Goal: Task Accomplishment & Management: Use online tool/utility

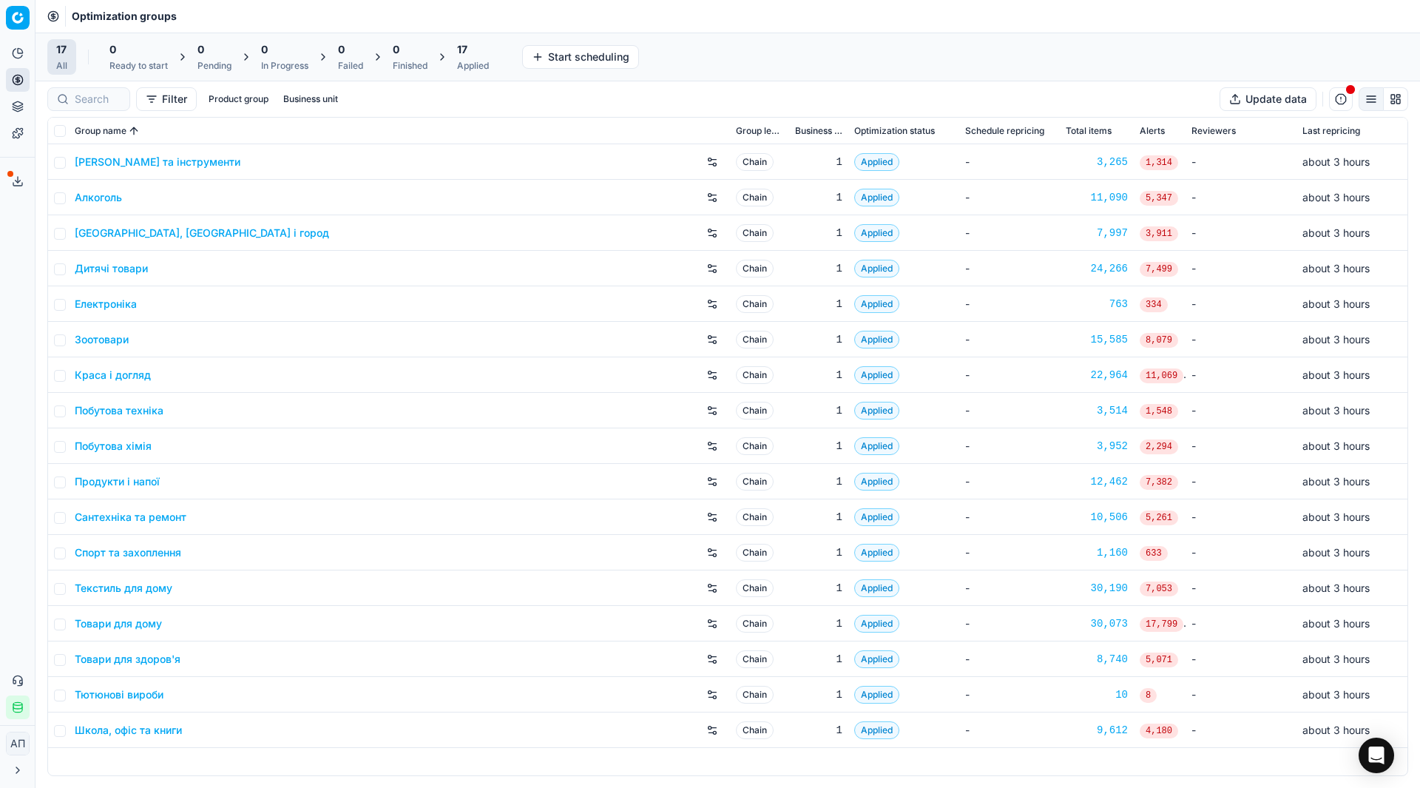
click at [7, 317] on div "Analytics Pricing Product portfolio Templates Export service 26 Contact support…" at bounding box center [17, 381] width 35 height 690
click at [71, 132] on link "Assortment" at bounding box center [142, 134] width 172 height 21
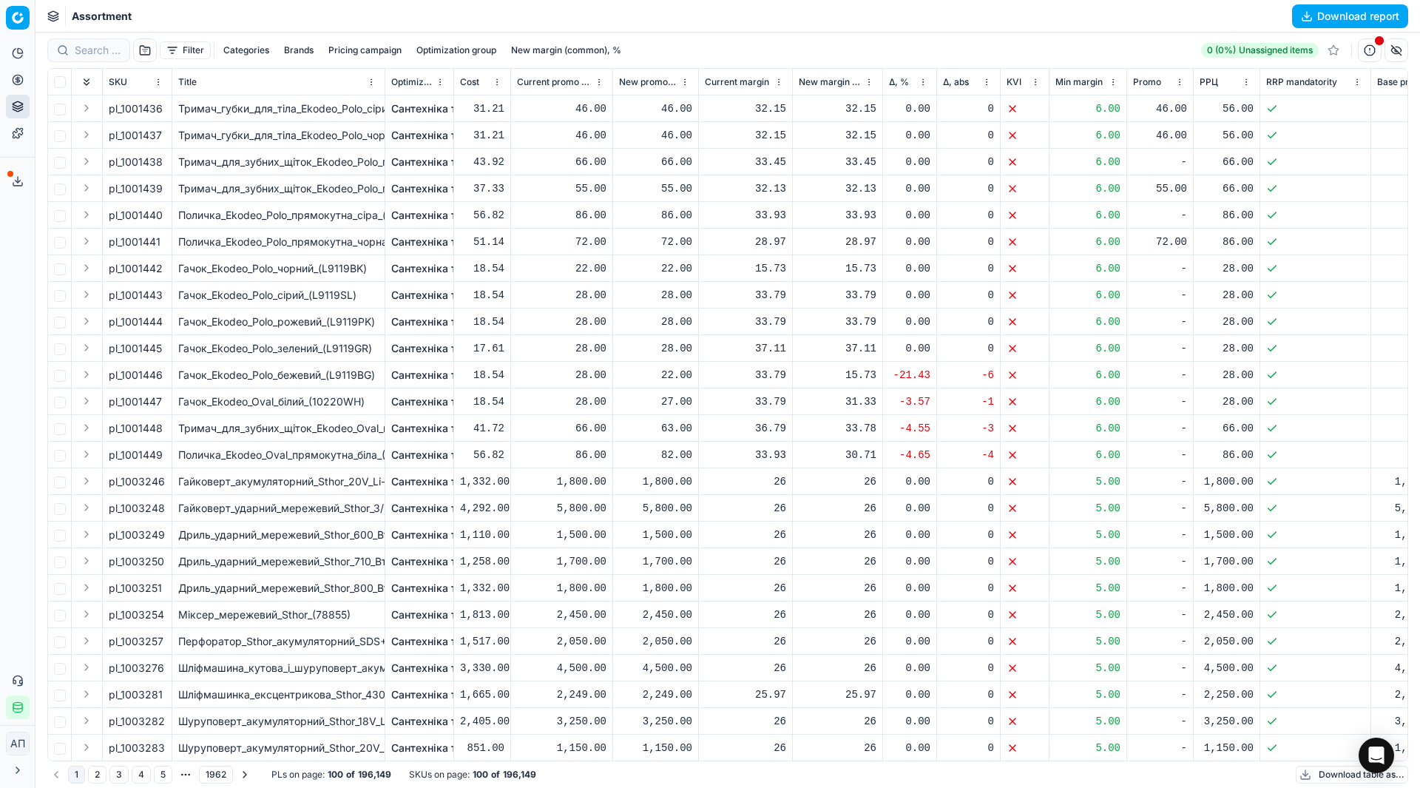
click at [314, 49] on button "Brands" at bounding box center [298, 50] width 41 height 18
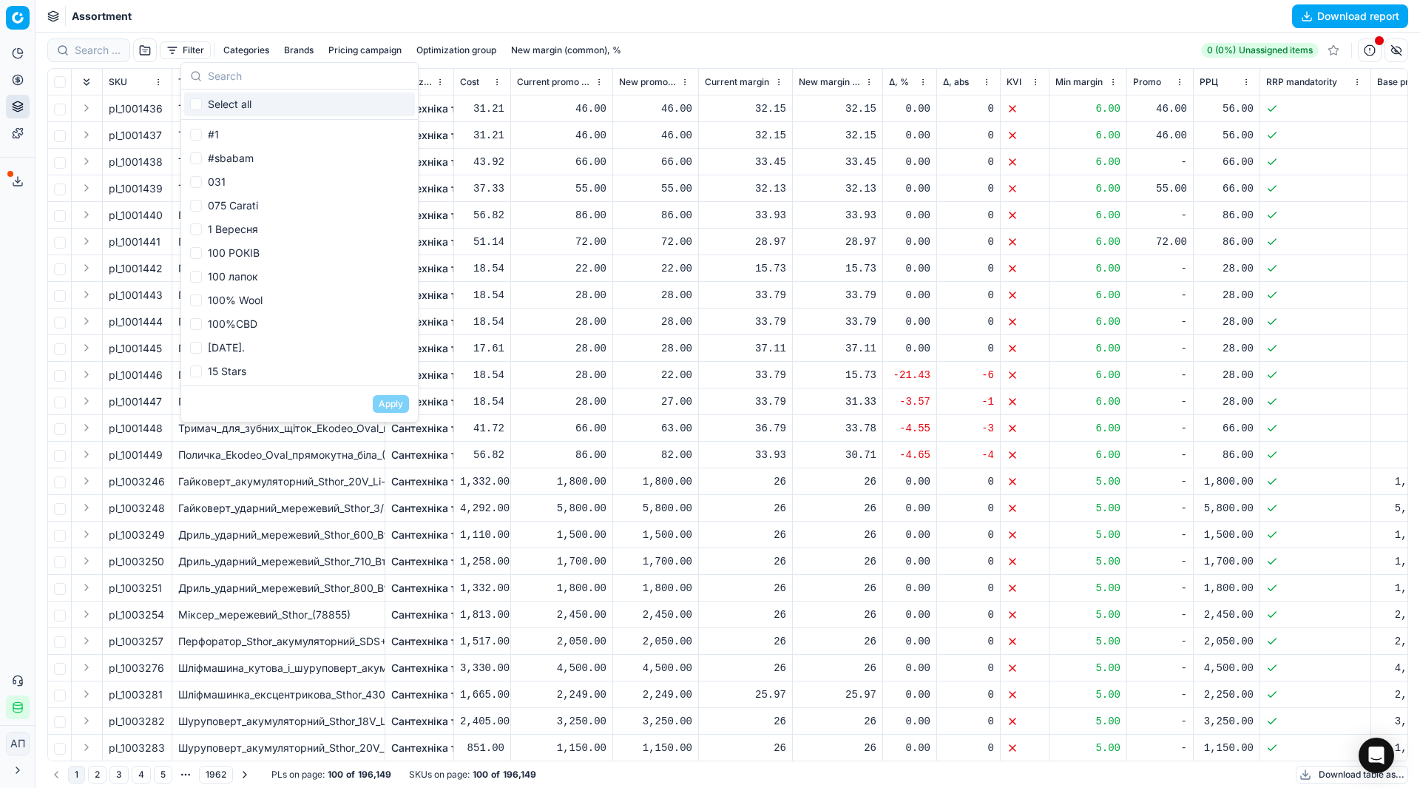
click at [172, 48] on button "Filter" at bounding box center [185, 50] width 51 height 18
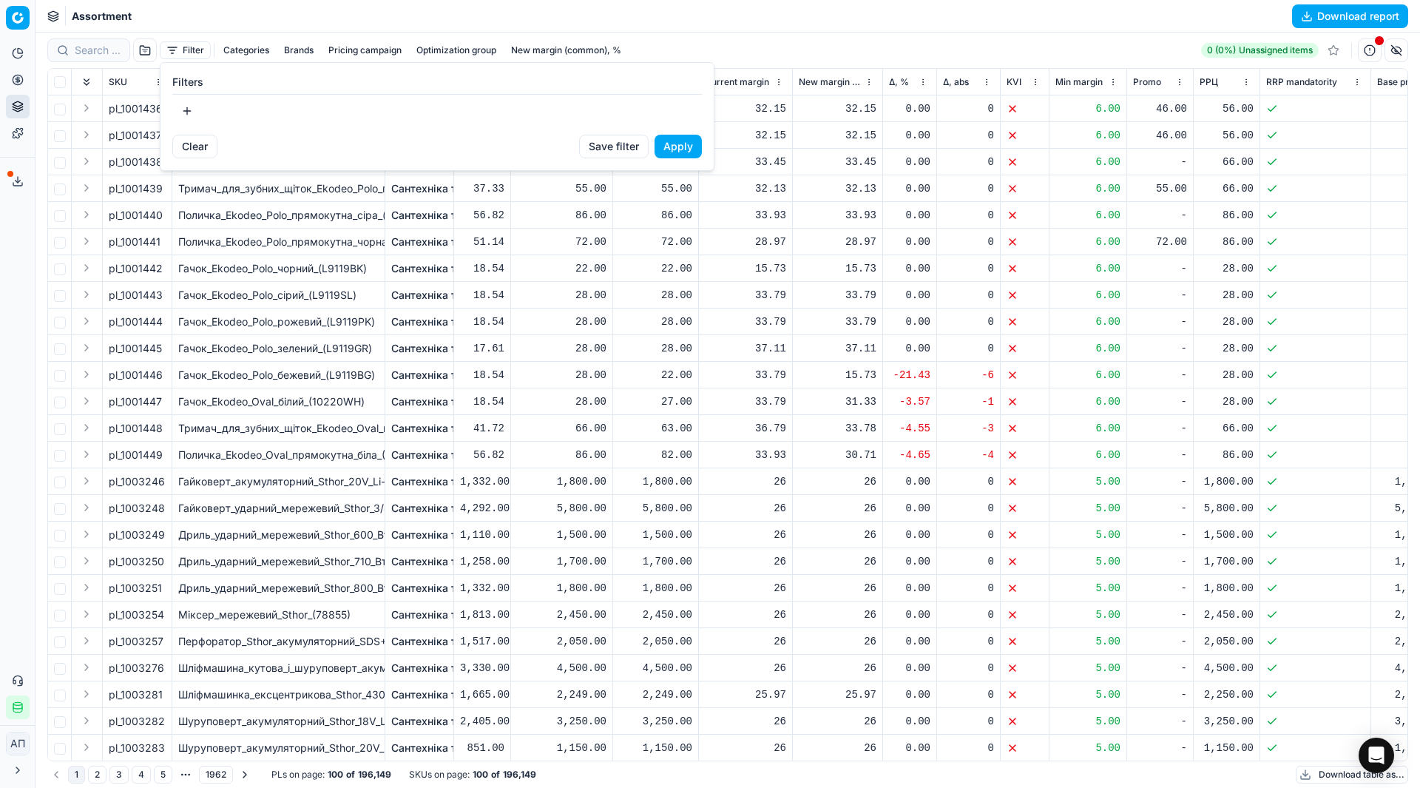
click at [187, 103] on button "button" at bounding box center [187, 111] width 30 height 24
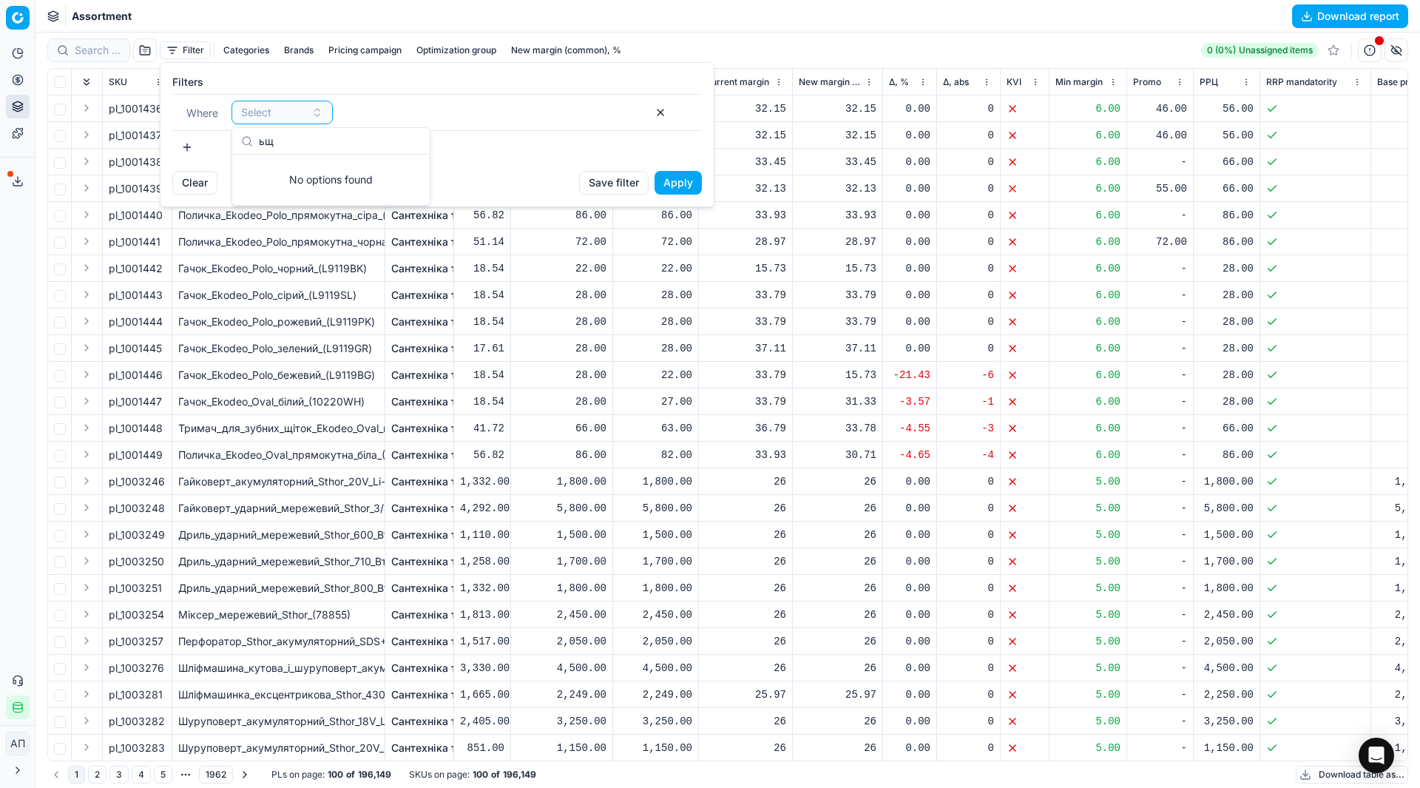
type input "ь"
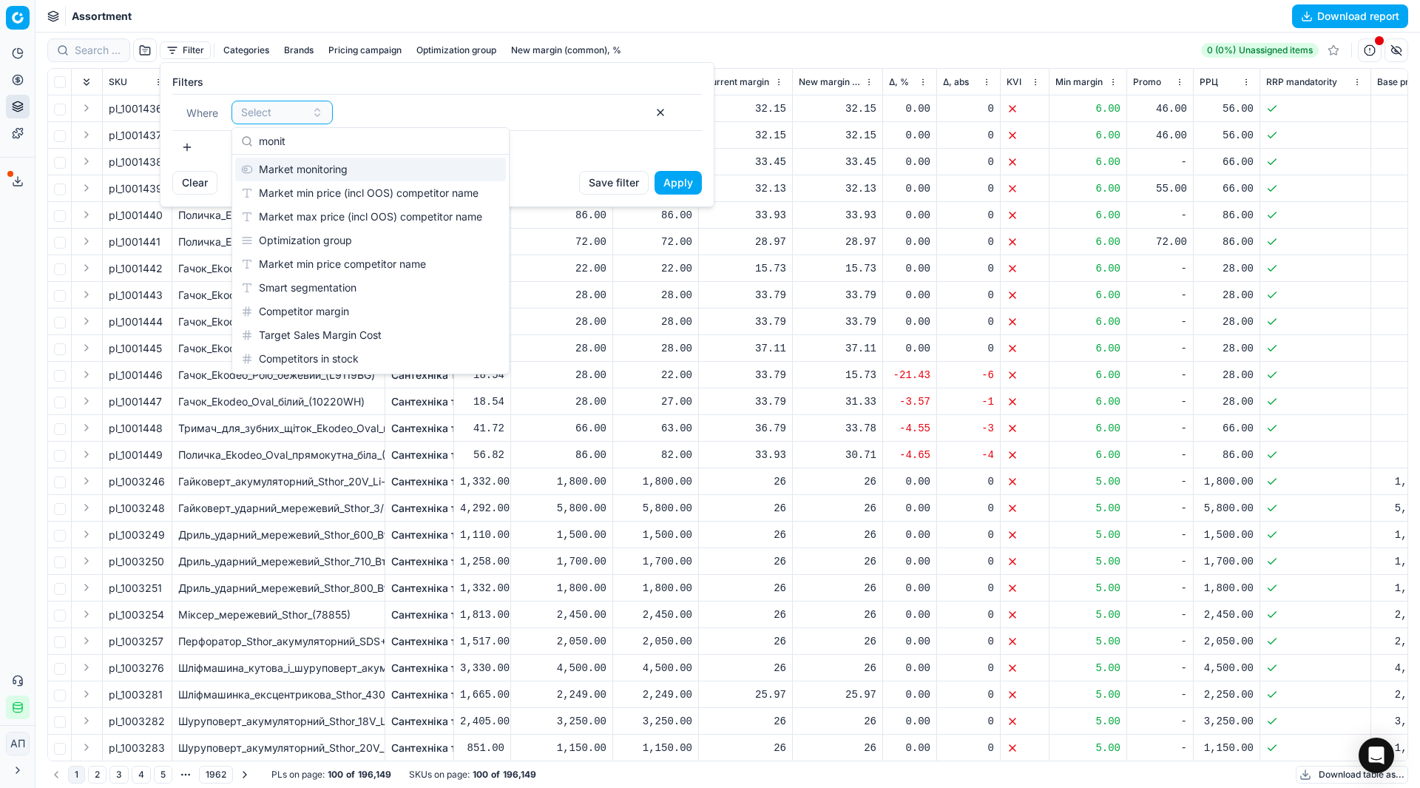
type input "monit"
click at [297, 172] on div "Market monitoring" at bounding box center [370, 170] width 271 height 24
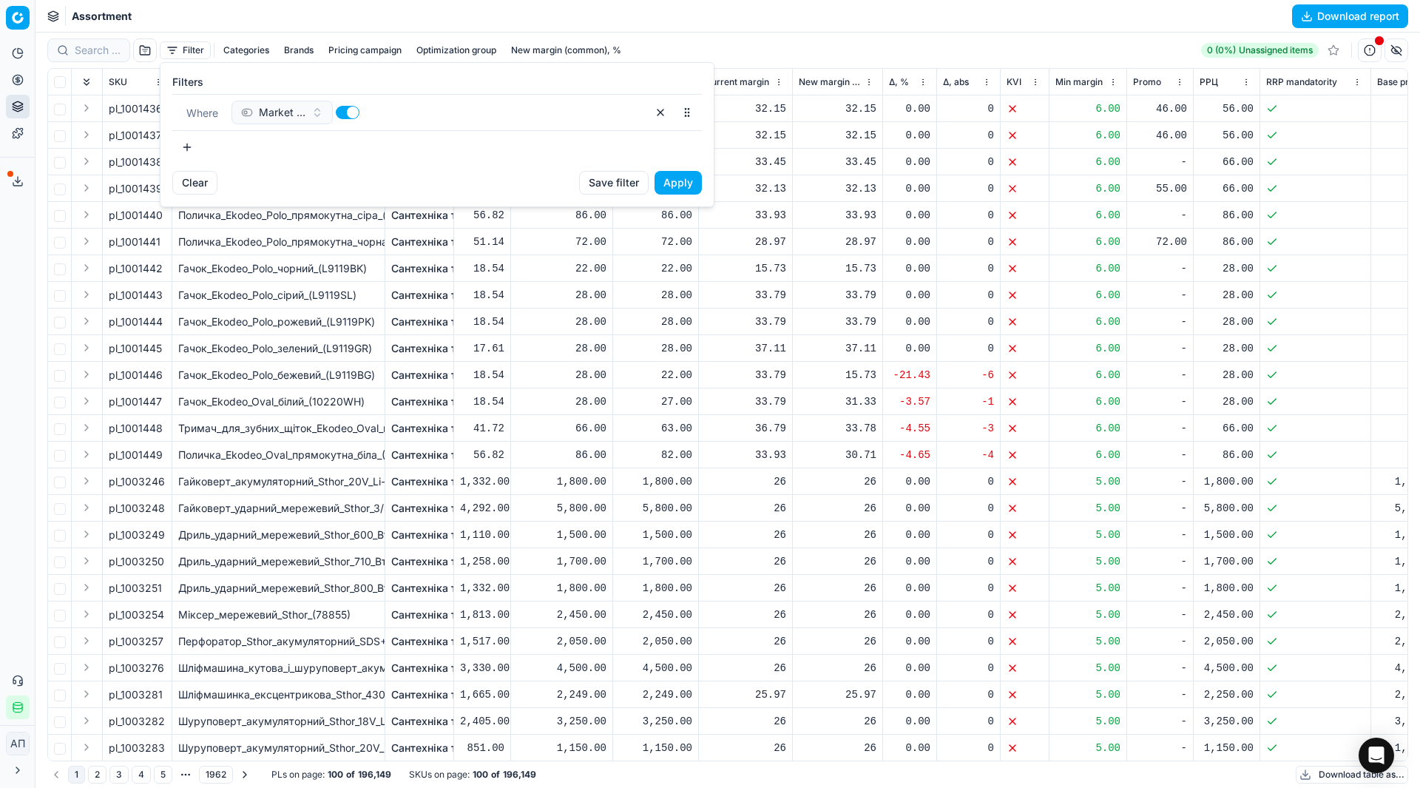
click at [297, 172] on div "Clear Save filter Apply" at bounding box center [437, 189] width 553 height 36
click at [347, 109] on button "button" at bounding box center [348, 112] width 24 height 13
checkbox input "false"
click at [688, 181] on button "Apply" at bounding box center [678, 183] width 47 height 24
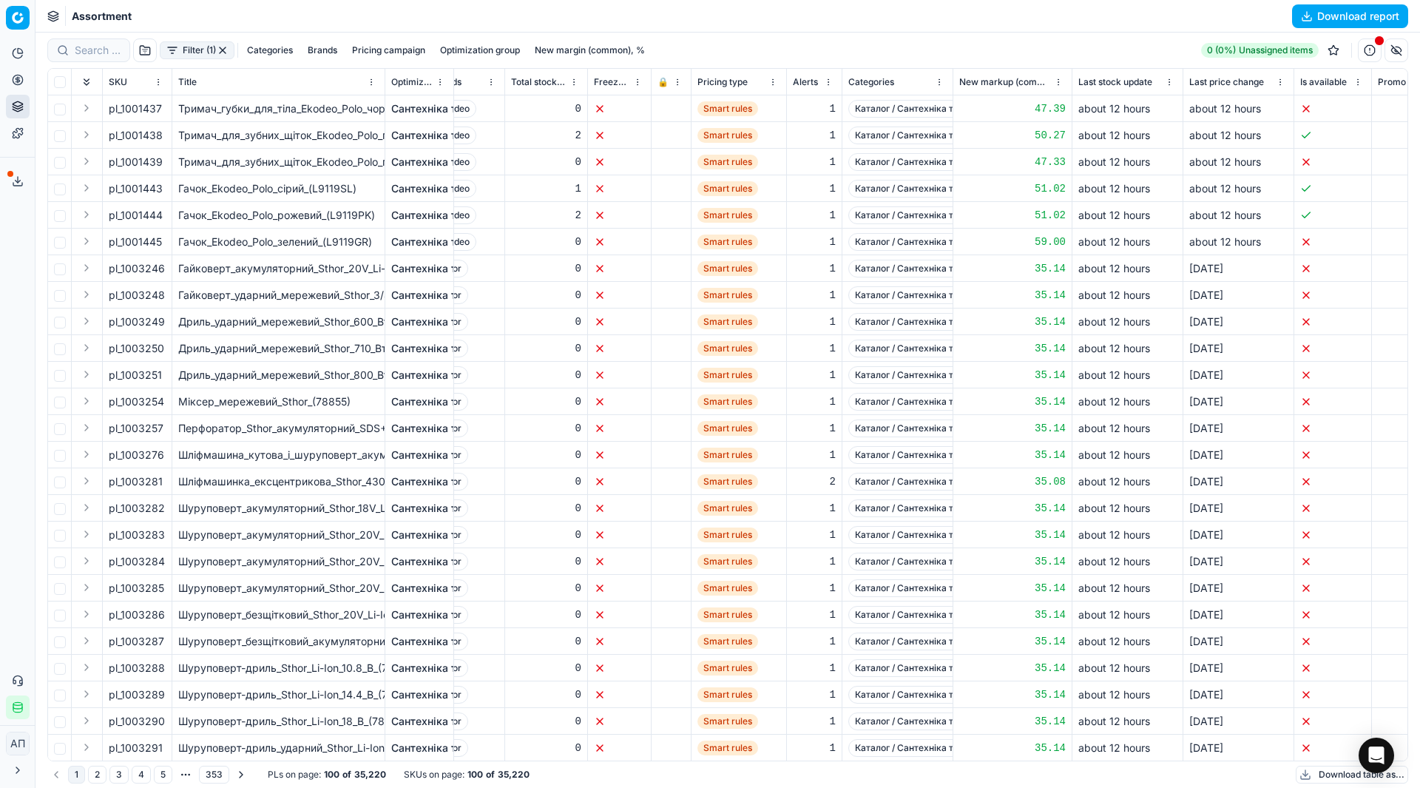
scroll to position [0, 1285]
click at [535, 81] on span "Total stock quantity" at bounding box center [537, 82] width 55 height 12
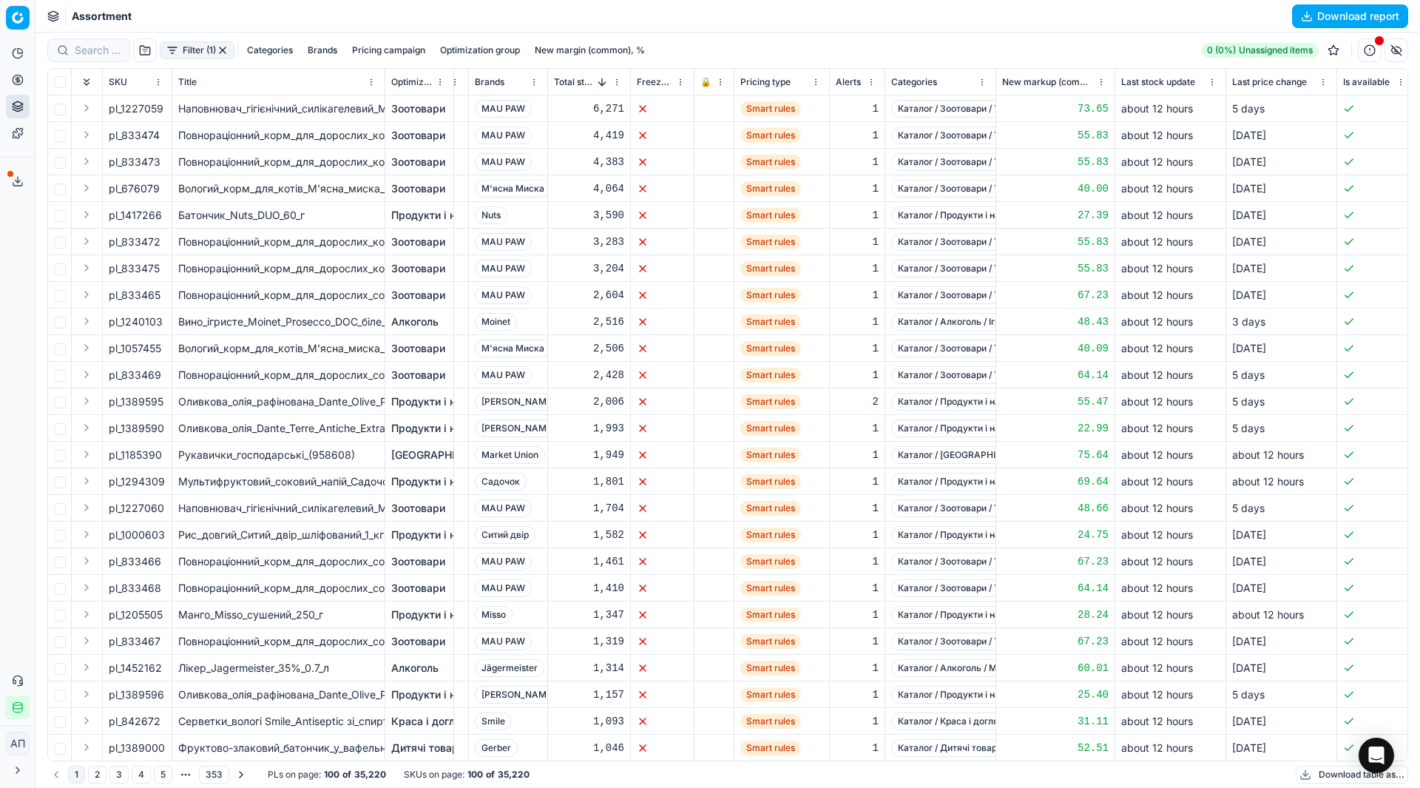
scroll to position [0, 1243]
drag, startPoint x: 121, startPoint y: 218, endPoint x: 164, endPoint y: 212, distance: 42.6
click at [164, 212] on div "pl_1417266" at bounding box center [137, 215] width 57 height 15
copy div "1417266"
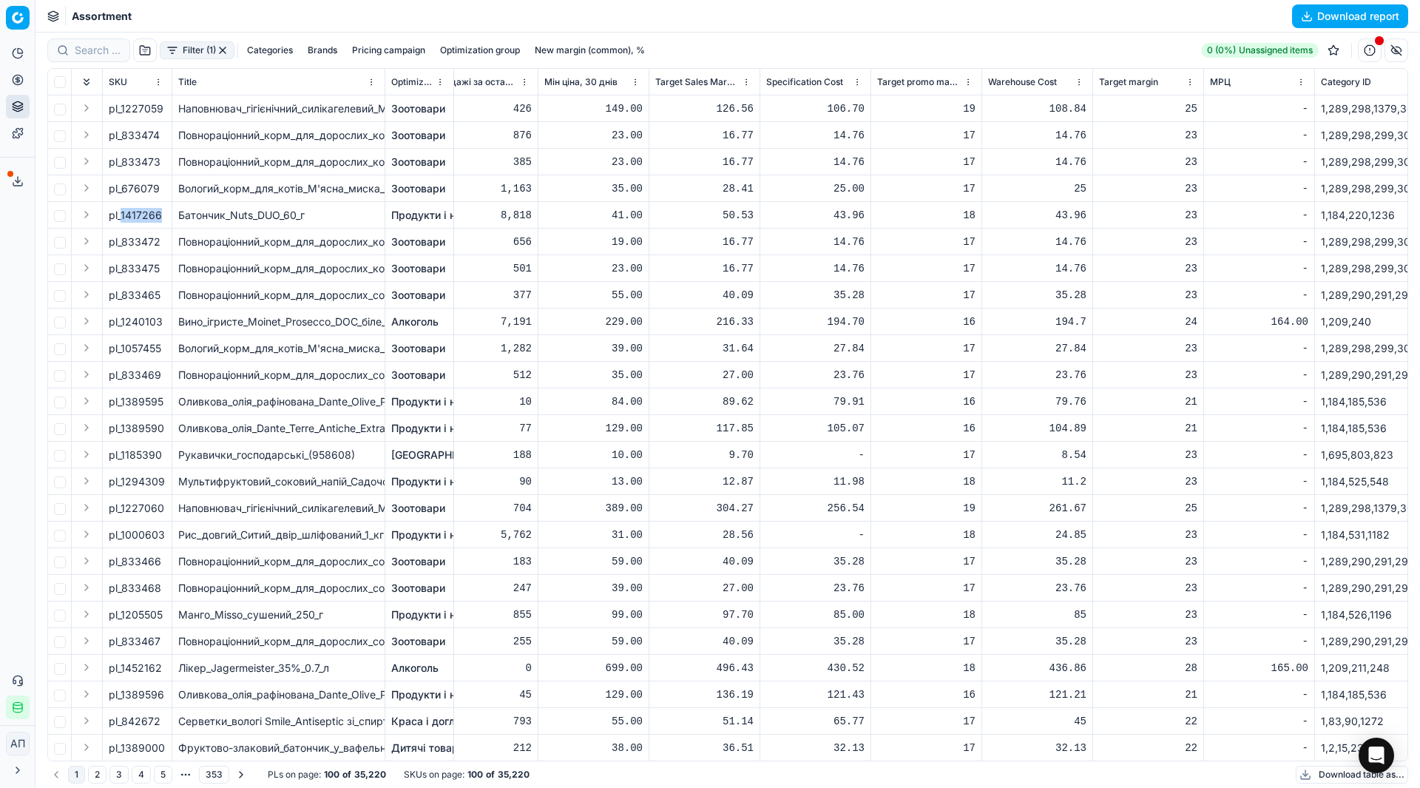
scroll to position [0, 6084]
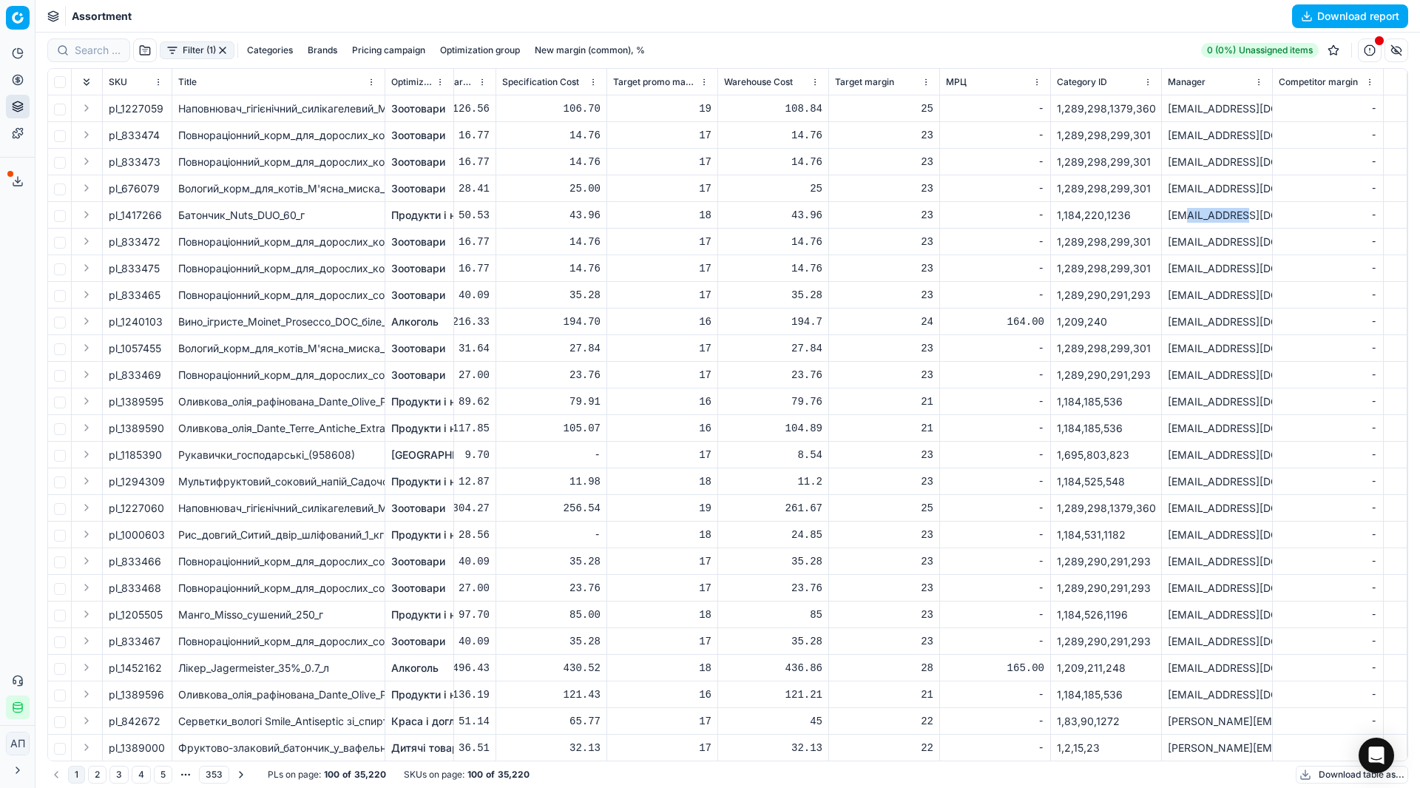
drag, startPoint x: 1224, startPoint y: 218, endPoint x: 1165, endPoint y: 211, distance: 59.6
click at [1168, 211] on div "i.androsovych@maudau.com.ua" at bounding box center [1217, 215] width 98 height 15
copy div "androsovych"
click at [21, 294] on div "Analytics Pricing Product portfolio Templates Export service 26 Contact support…" at bounding box center [17, 381] width 35 height 690
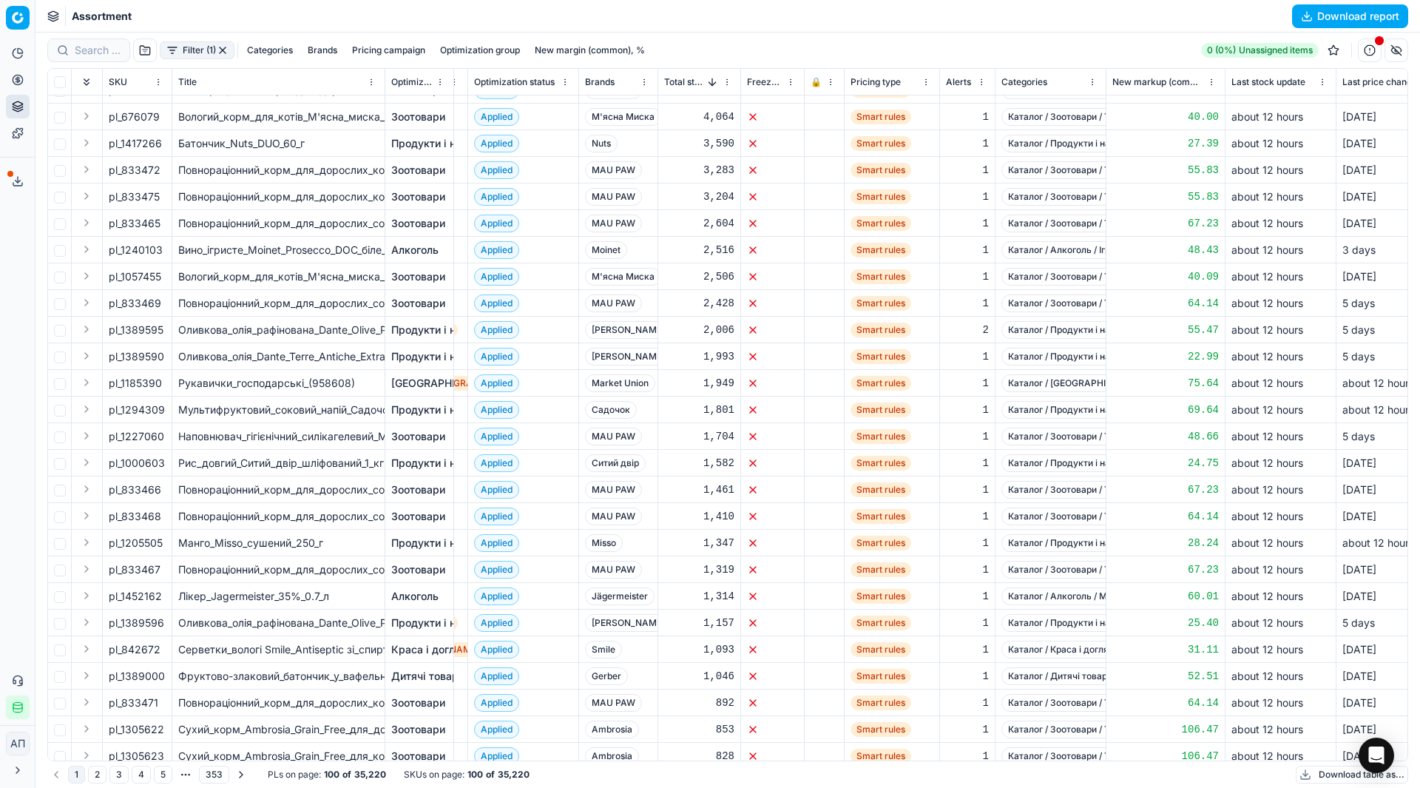
scroll to position [73, 1130]
drag, startPoint x: 121, startPoint y: 330, endPoint x: 164, endPoint y: 335, distance: 43.2
click at [164, 335] on div "pl_1389595" at bounding box center [137, 328] width 57 height 15
copy span "1389595"
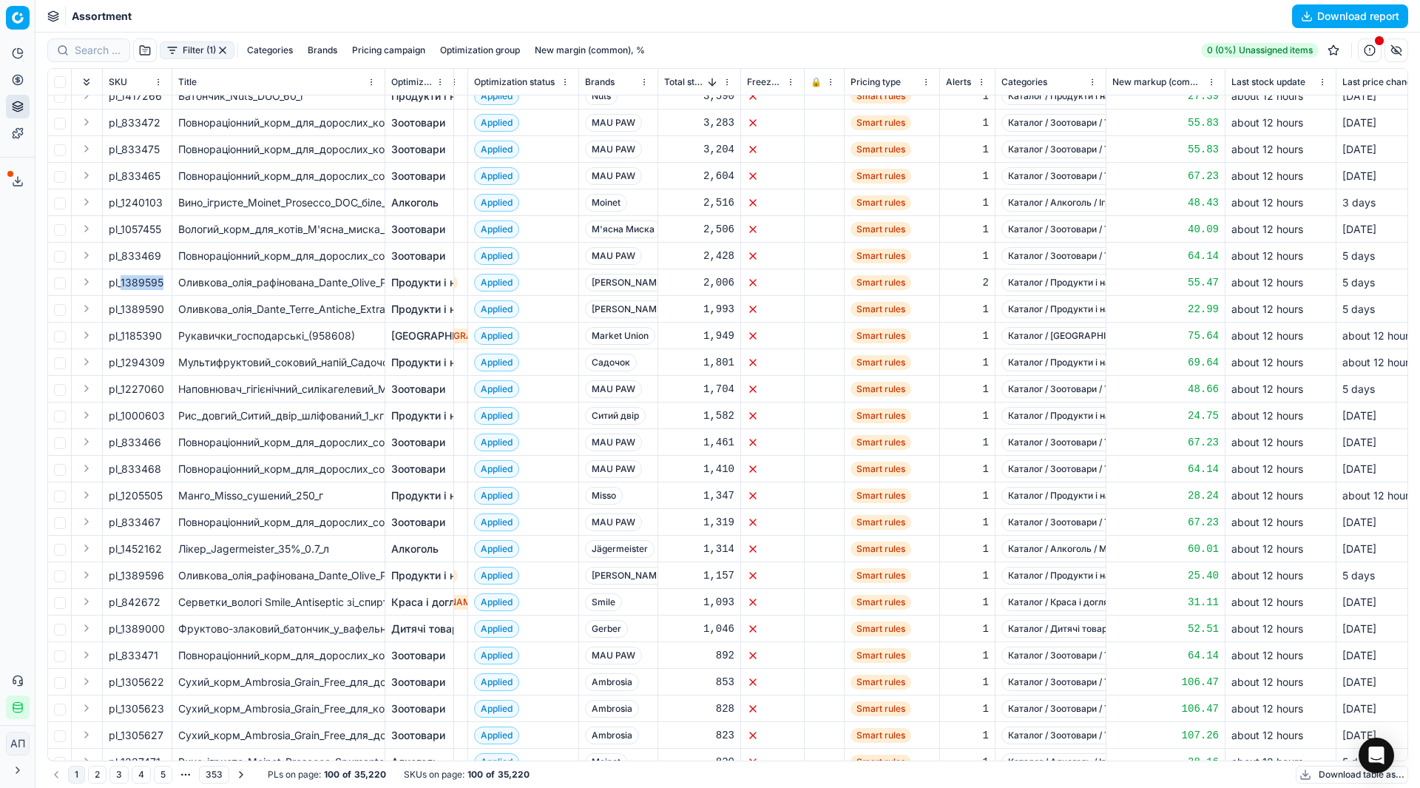
scroll to position [126, 1130]
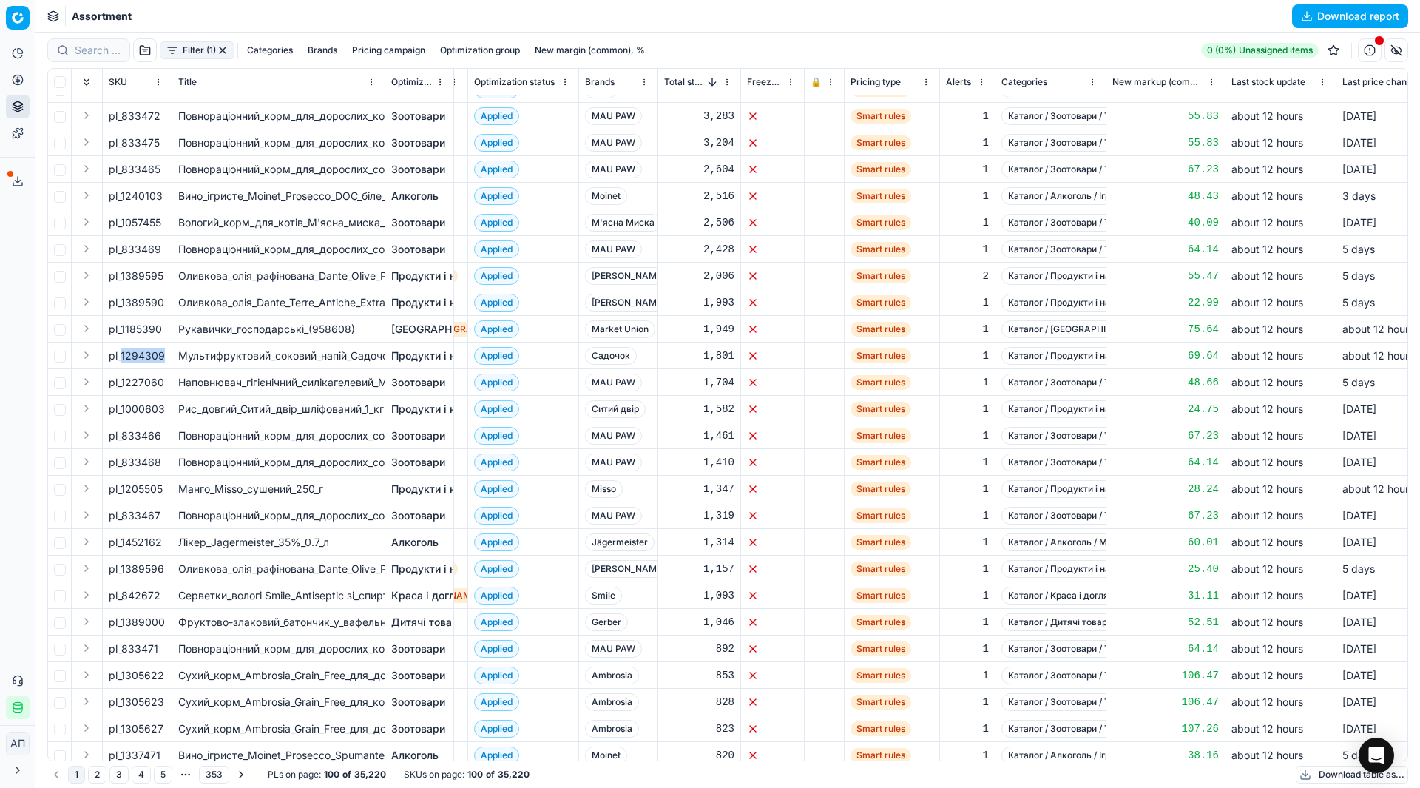
drag, startPoint x: 121, startPoint y: 356, endPoint x: 161, endPoint y: 355, distance: 39.2
click at [161, 355] on div "pl_1294309" at bounding box center [137, 355] width 57 height 15
copy div "1294309"
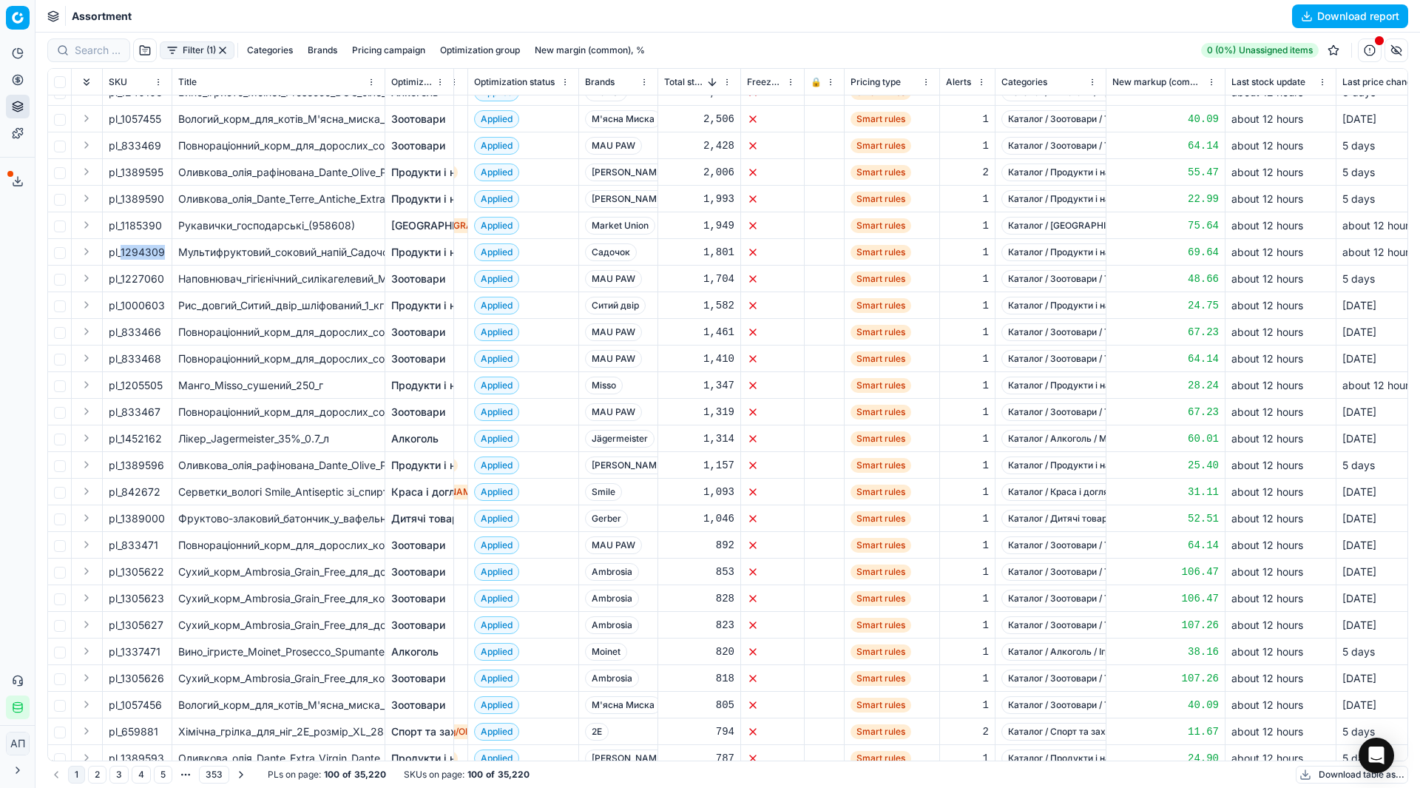
scroll to position [230, 1130]
drag, startPoint x: 121, startPoint y: 382, endPoint x: 160, endPoint y: 383, distance: 38.5
click at [160, 383] on div "pl_1205505" at bounding box center [137, 384] width 57 height 15
copy div "1205505"
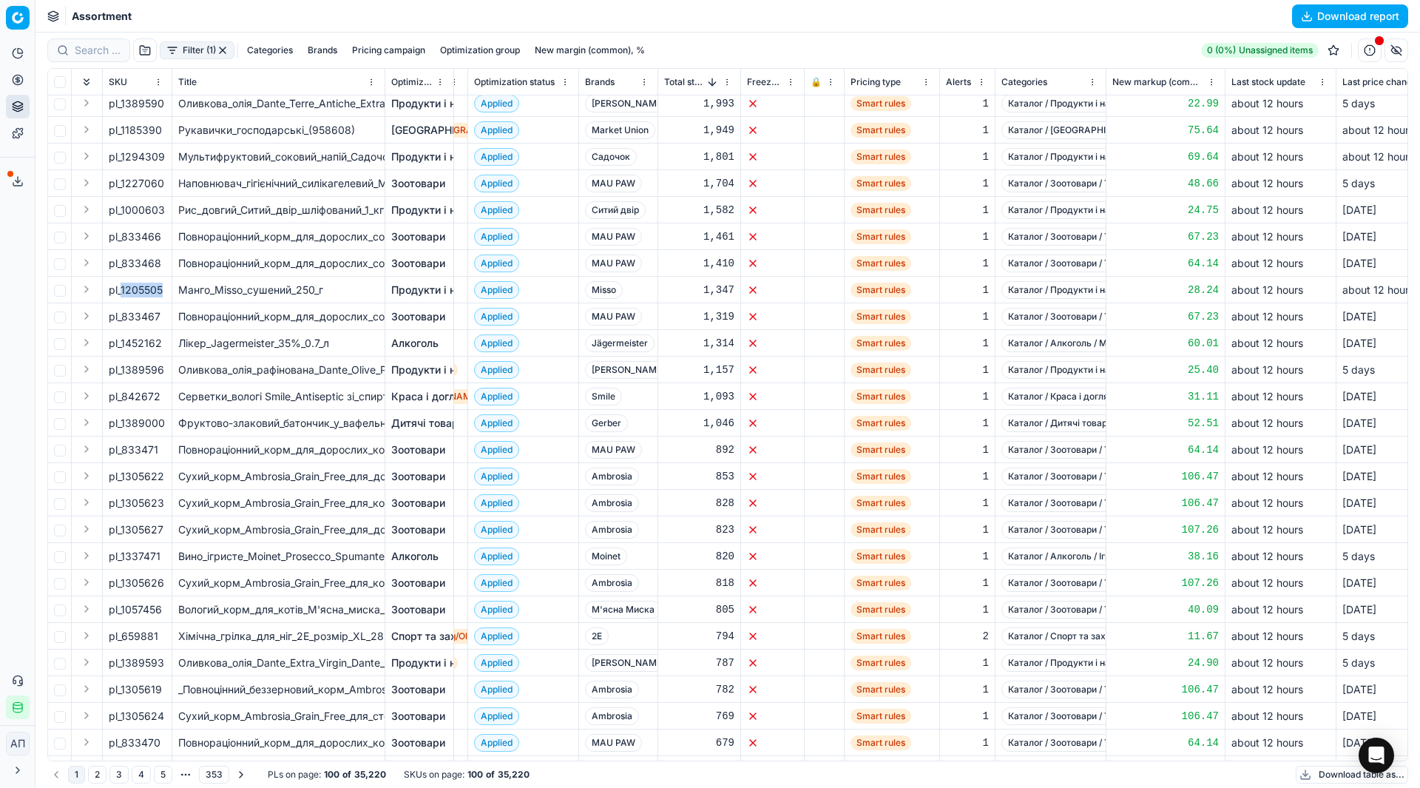
scroll to position [326, 1130]
drag, startPoint x: 121, startPoint y: 340, endPoint x: 160, endPoint y: 343, distance: 38.6
click at [160, 343] on div "pl_1452162" at bounding box center [137, 341] width 57 height 15
copy div "1452162"
click at [245, 343] on div "Лікер_Jagermeister_35%_0.7_л" at bounding box center [278, 341] width 200 height 15
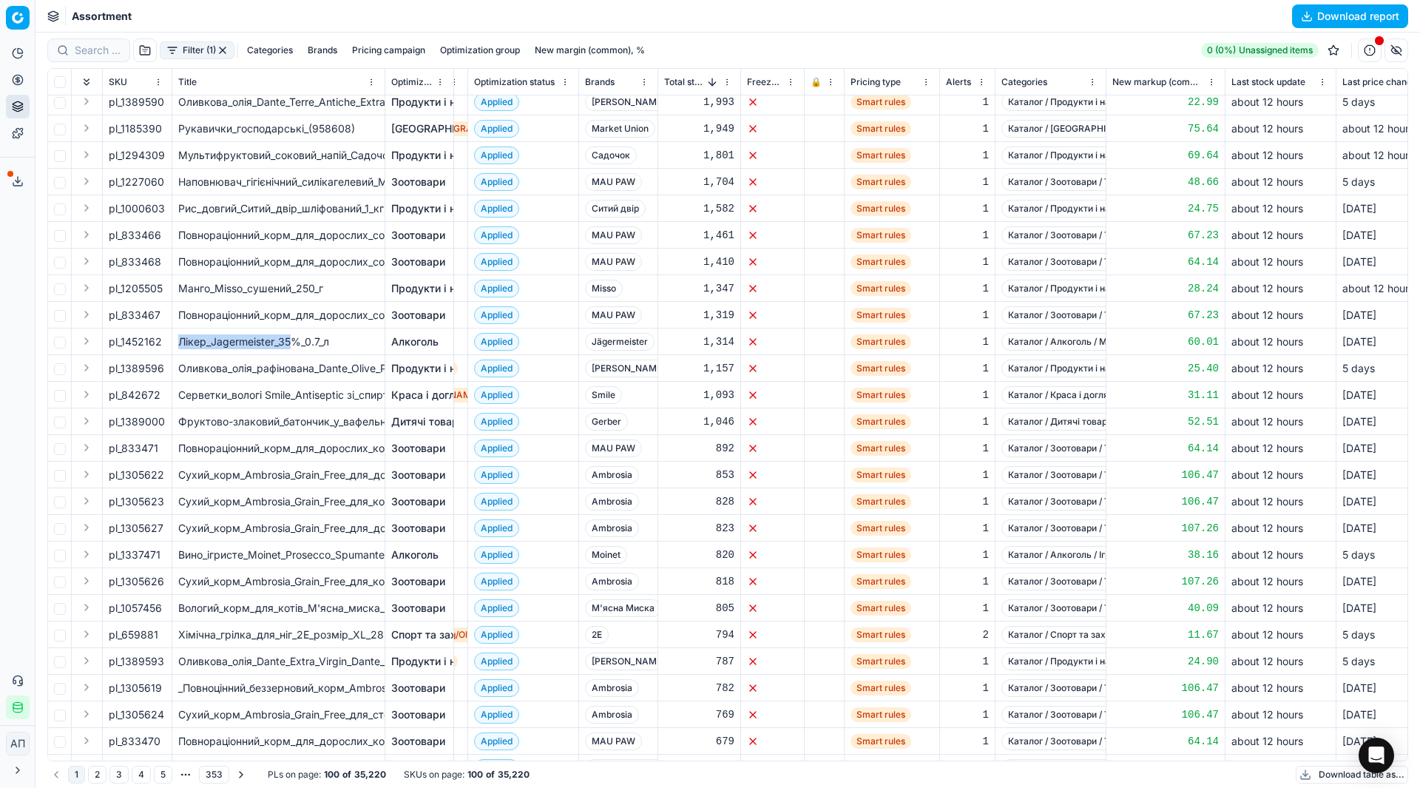
click at [245, 343] on div "Лікер_Jagermeister_35%_0.7_л" at bounding box center [278, 341] width 200 height 15
drag, startPoint x: 276, startPoint y: 341, endPoint x: 212, endPoint y: 345, distance: 64.5
click at [212, 345] on div "Лікер_Jagermeister_35%_0.7_л" at bounding box center [278, 341] width 200 height 15
copy div "Jagermeister"
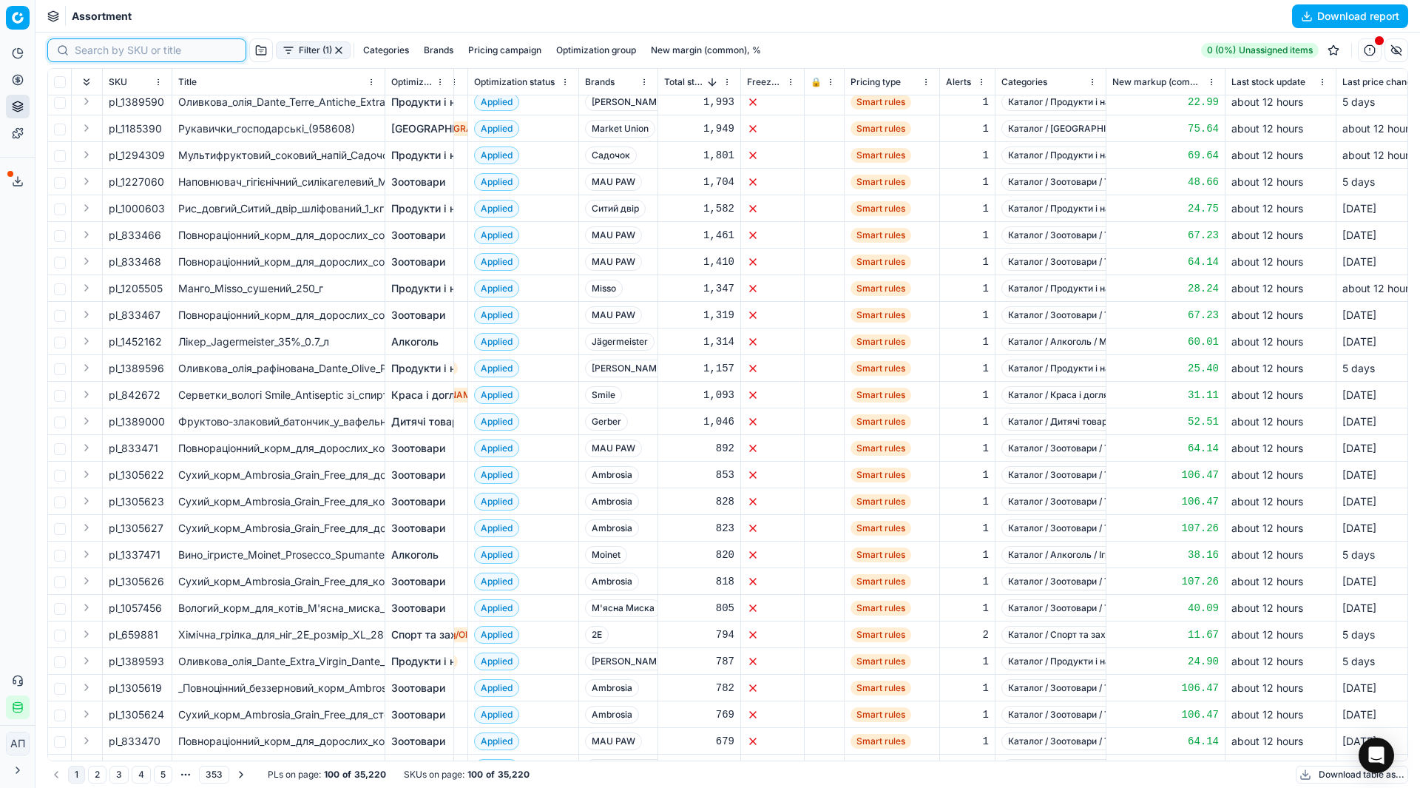
click at [95, 54] on input at bounding box center [156, 50] width 162 height 15
paste input "Jagermeister"
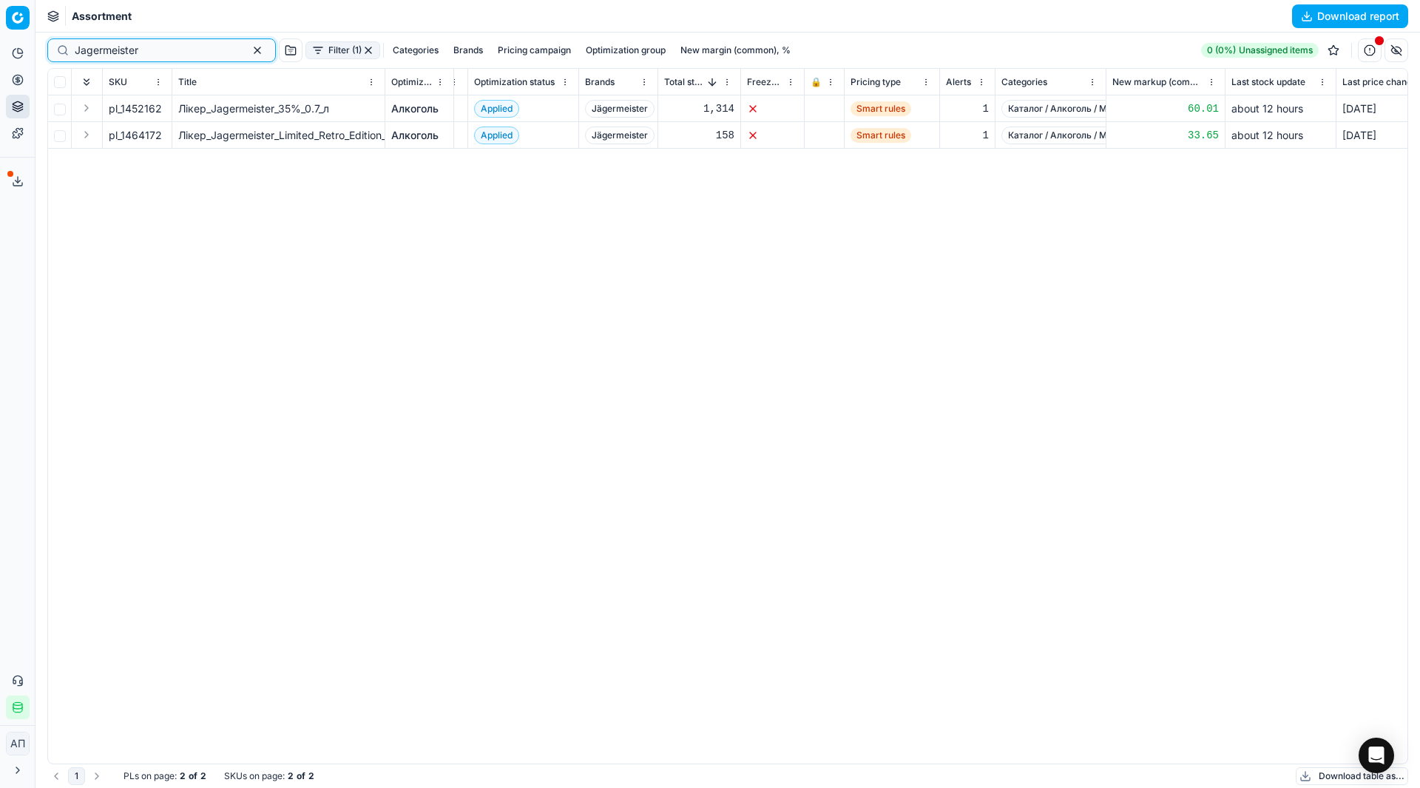
scroll to position [0, 1130]
type input "Jagermeister"
drag, startPoint x: 121, startPoint y: 136, endPoint x: 161, endPoint y: 135, distance: 40.7
click at [161, 135] on div "pl_1464172" at bounding box center [137, 135] width 57 height 15
copy div "1464172"
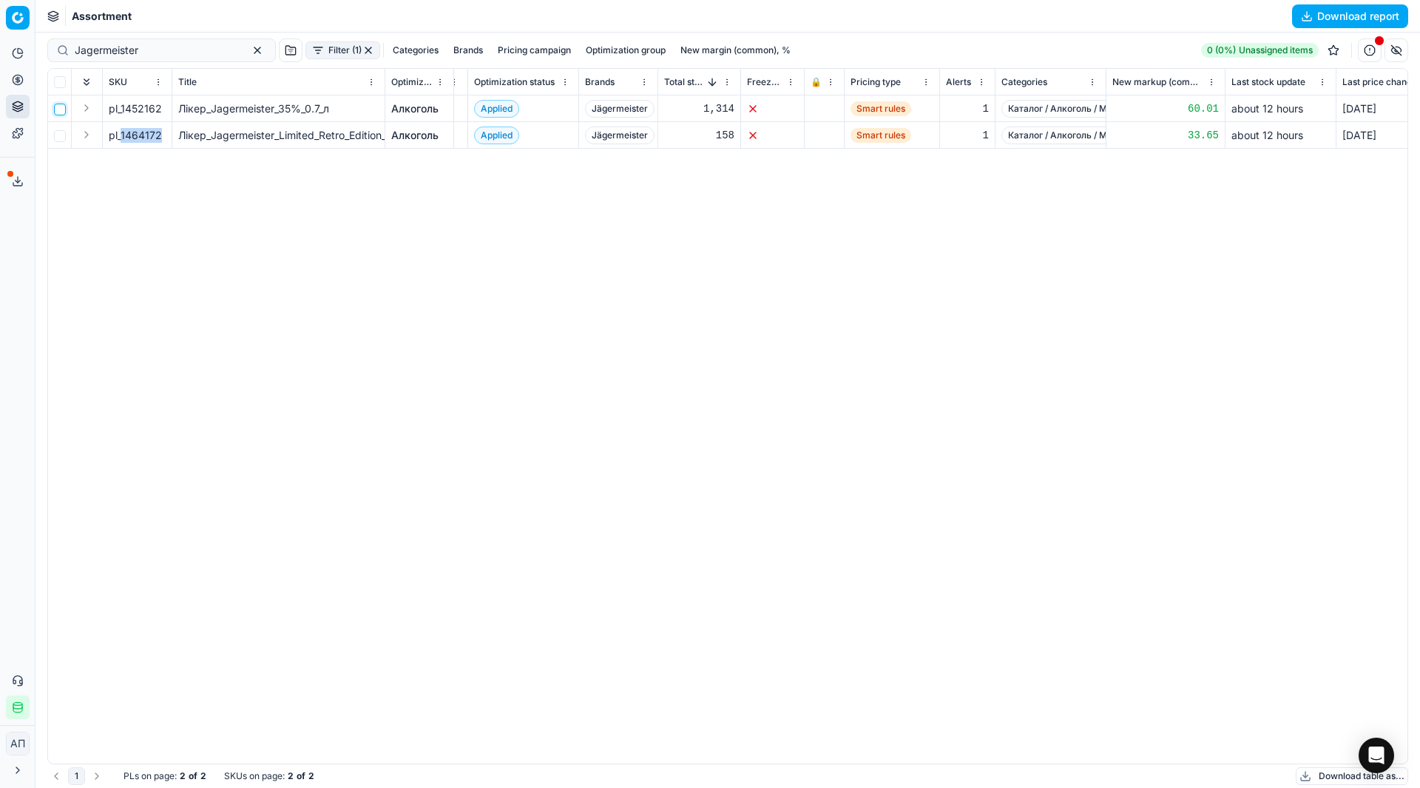
click at [61, 109] on input "checkbox" at bounding box center [60, 110] width 12 height 12
checkbox input "true"
click at [249, 55] on button "button" at bounding box center [258, 50] width 18 height 18
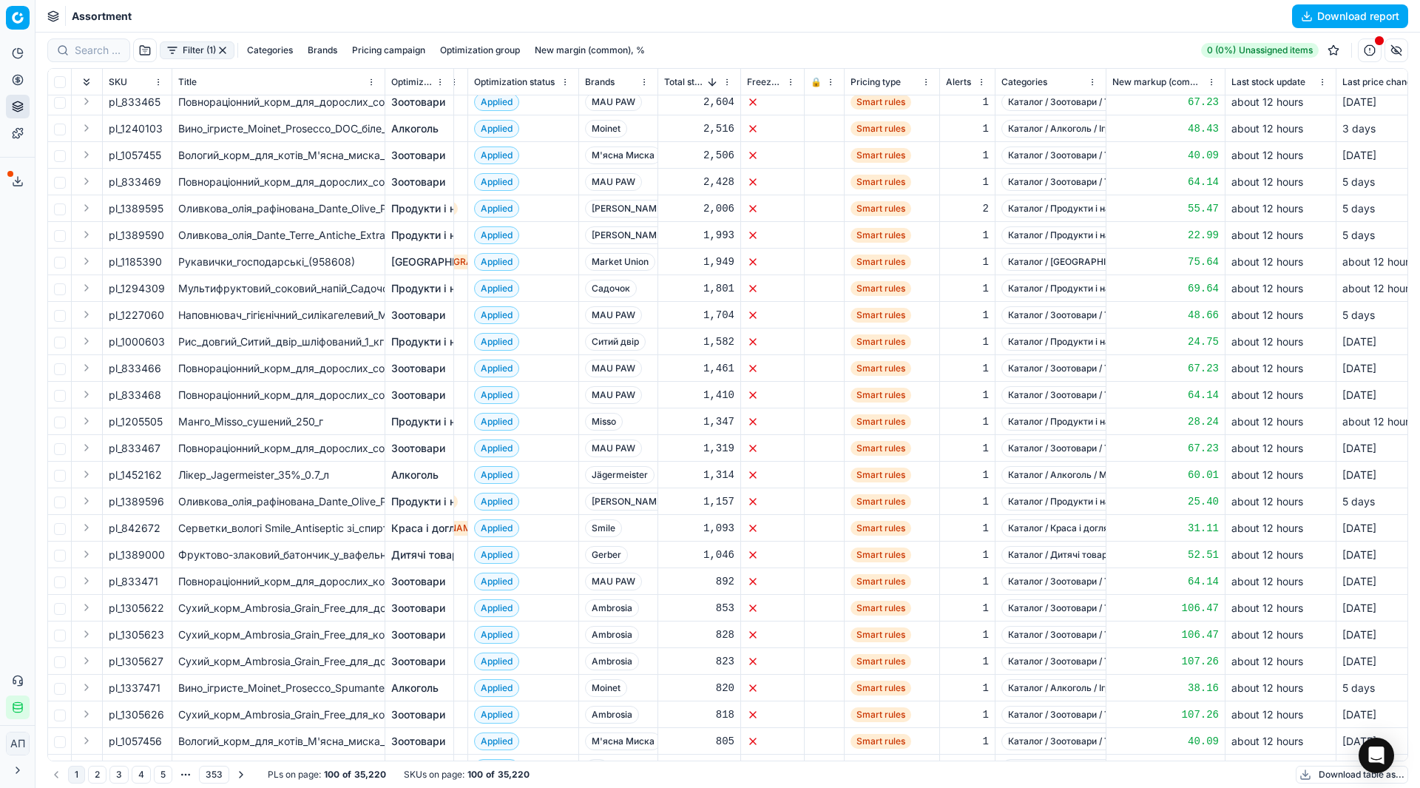
scroll to position [209, 1130]
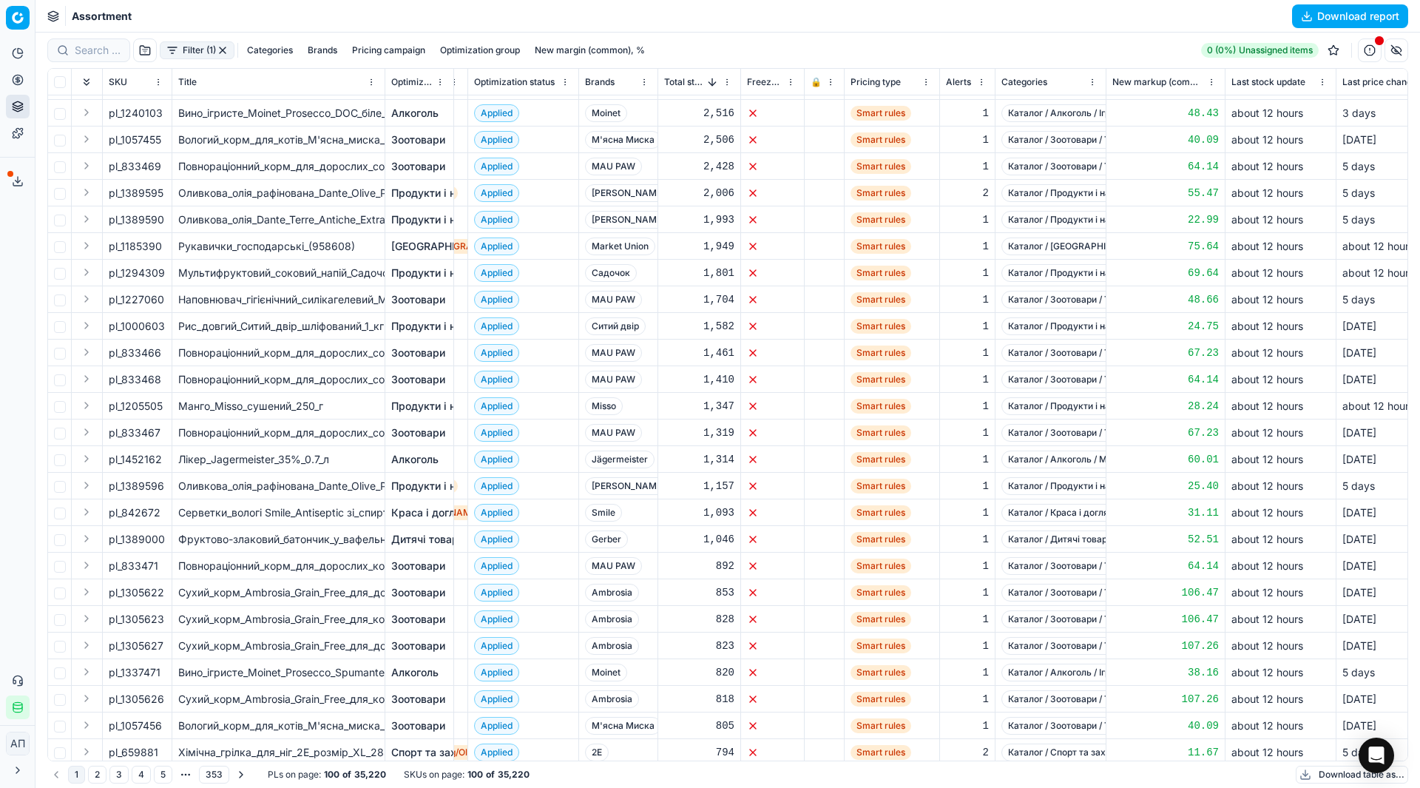
click at [200, 52] on button "Filter (1)" at bounding box center [197, 50] width 75 height 18
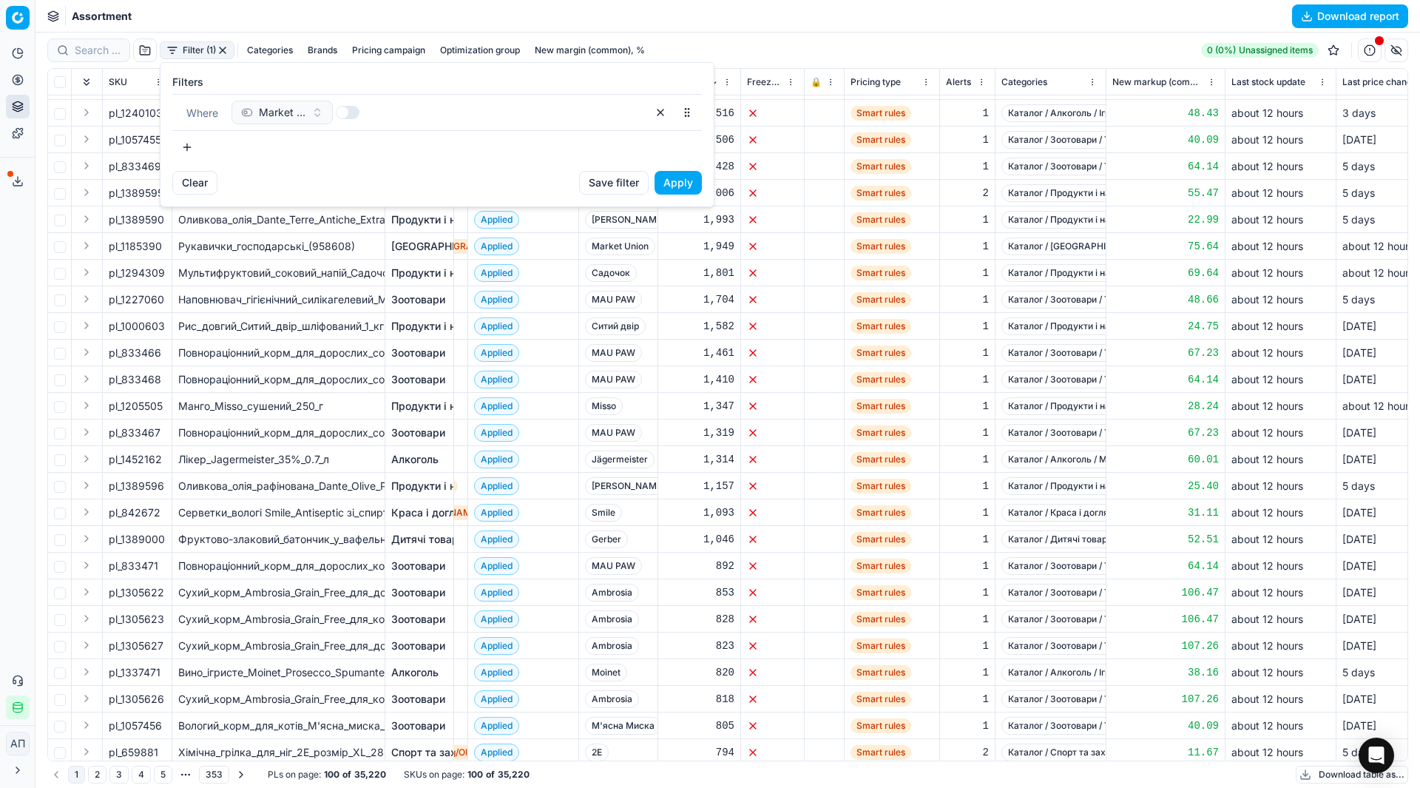
click at [195, 138] on button "button" at bounding box center [187, 147] width 30 height 24
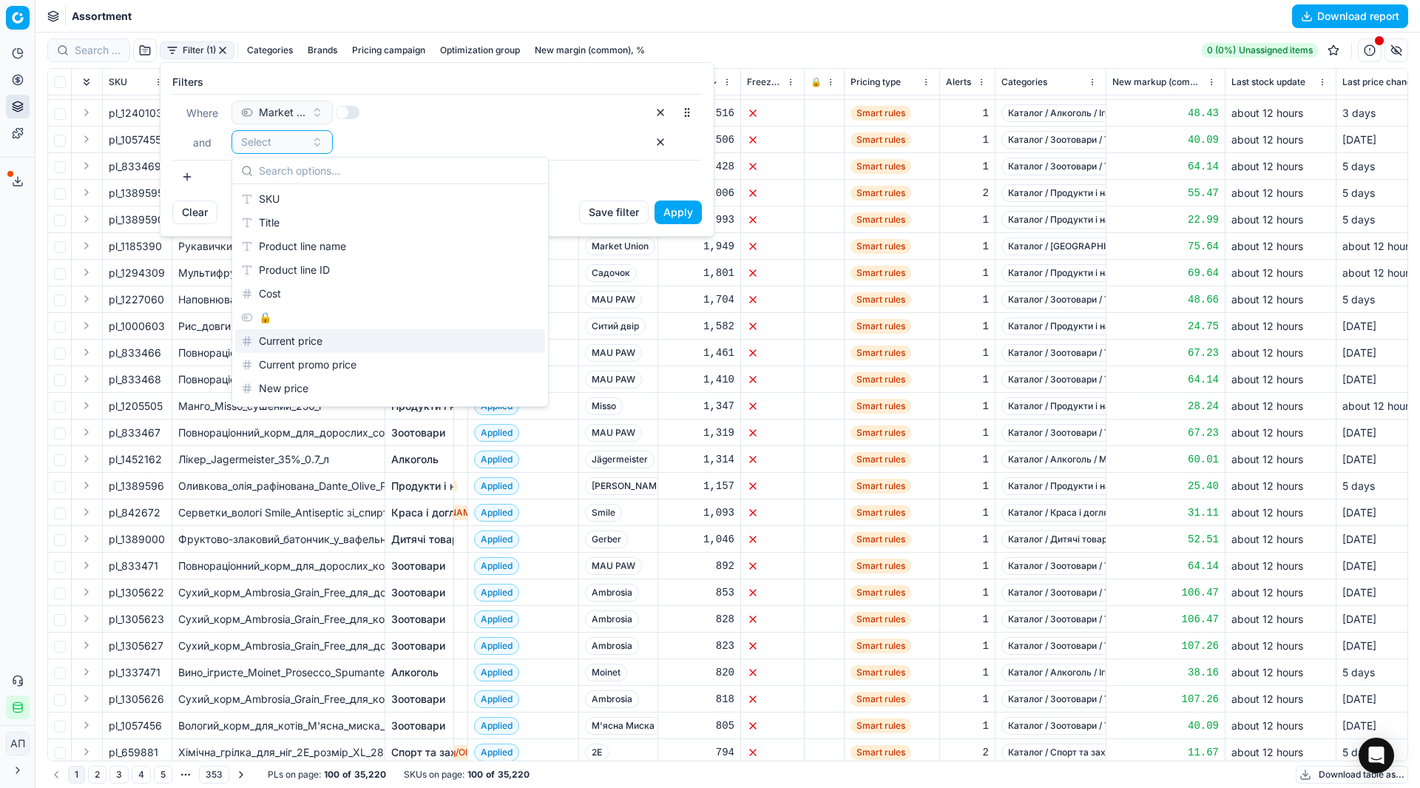
type input "n"
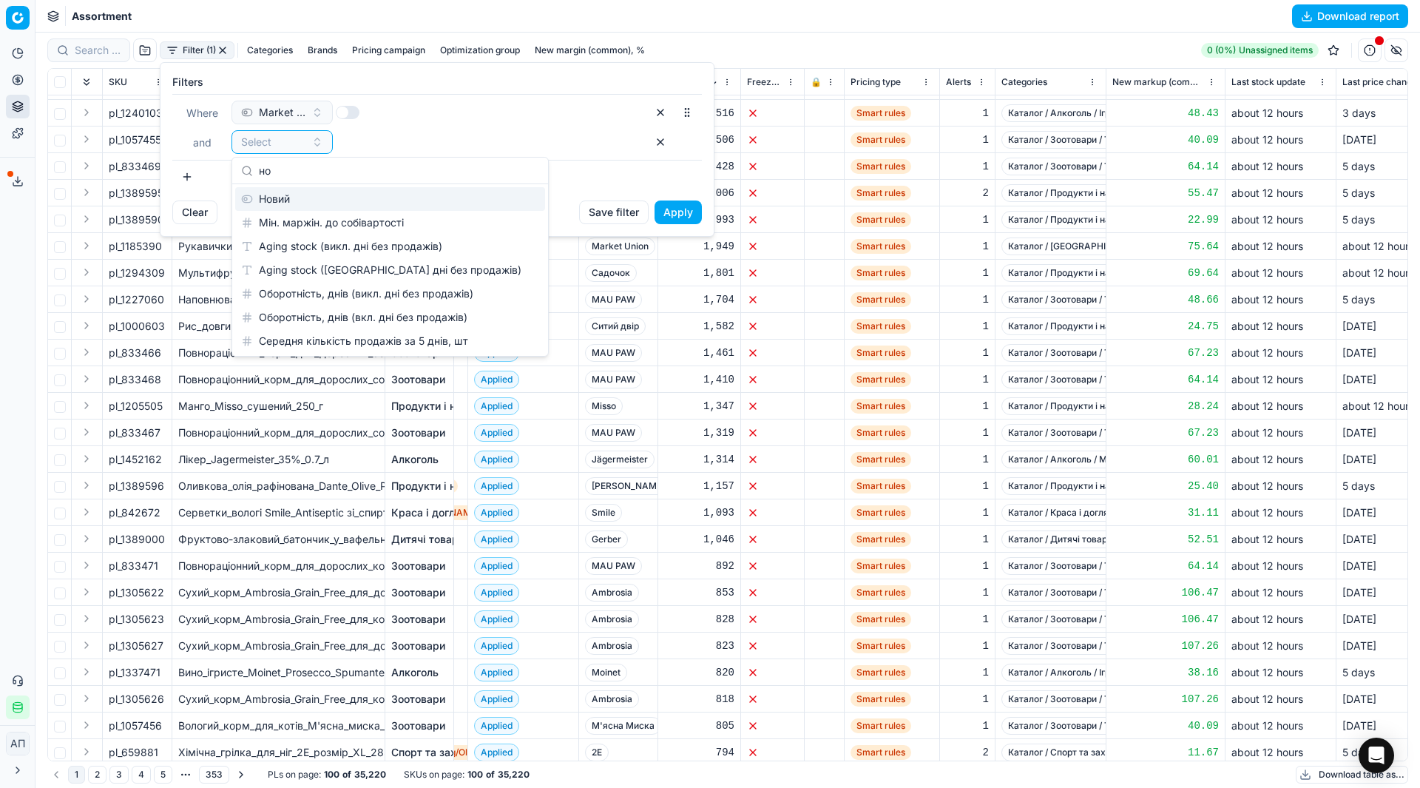
scroll to position [0, 0]
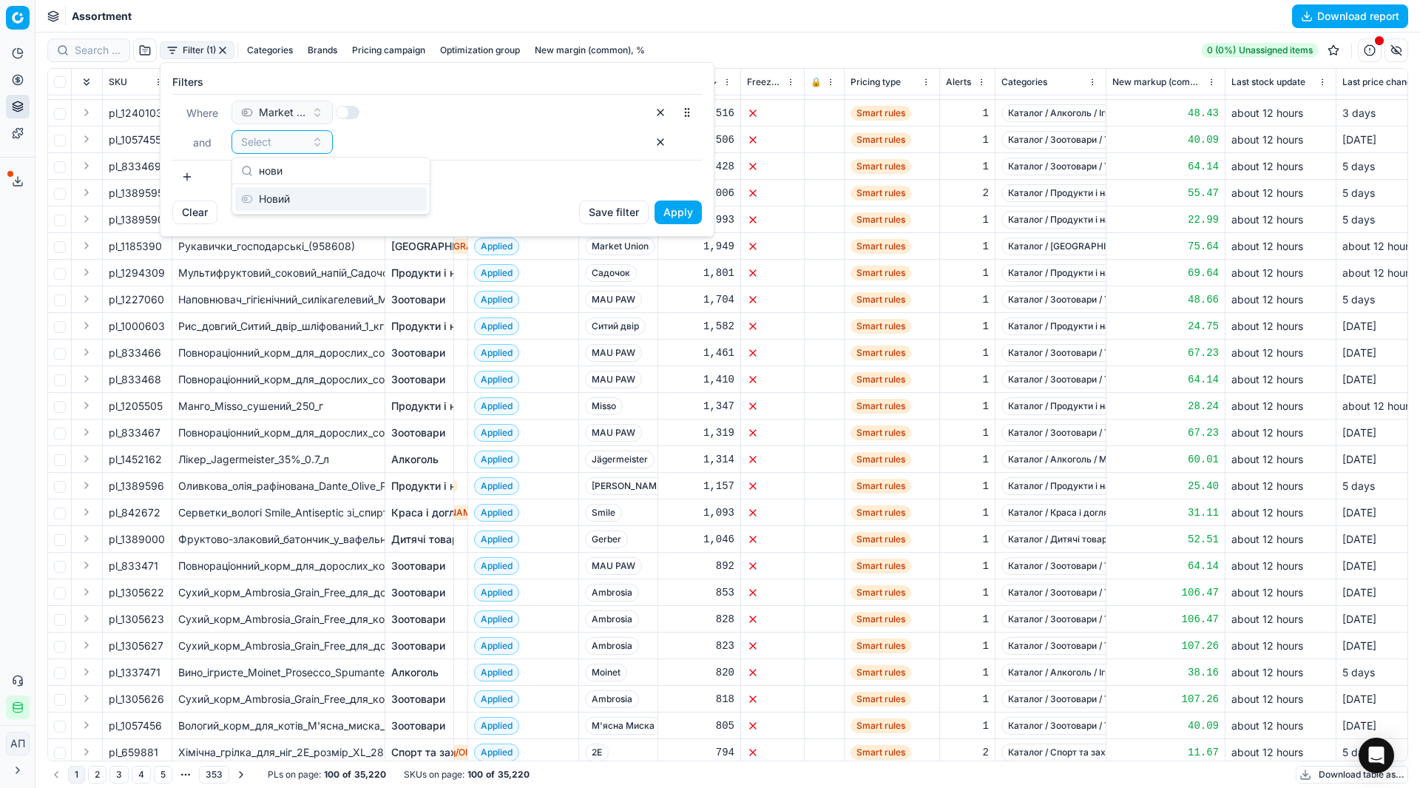
type input "нови"
click at [308, 195] on div "Новий" at bounding box center [331, 199] width 192 height 24
click at [342, 135] on button "button" at bounding box center [348, 141] width 24 height 13
checkbox input "false"
click at [688, 210] on button "Apply" at bounding box center [678, 212] width 47 height 24
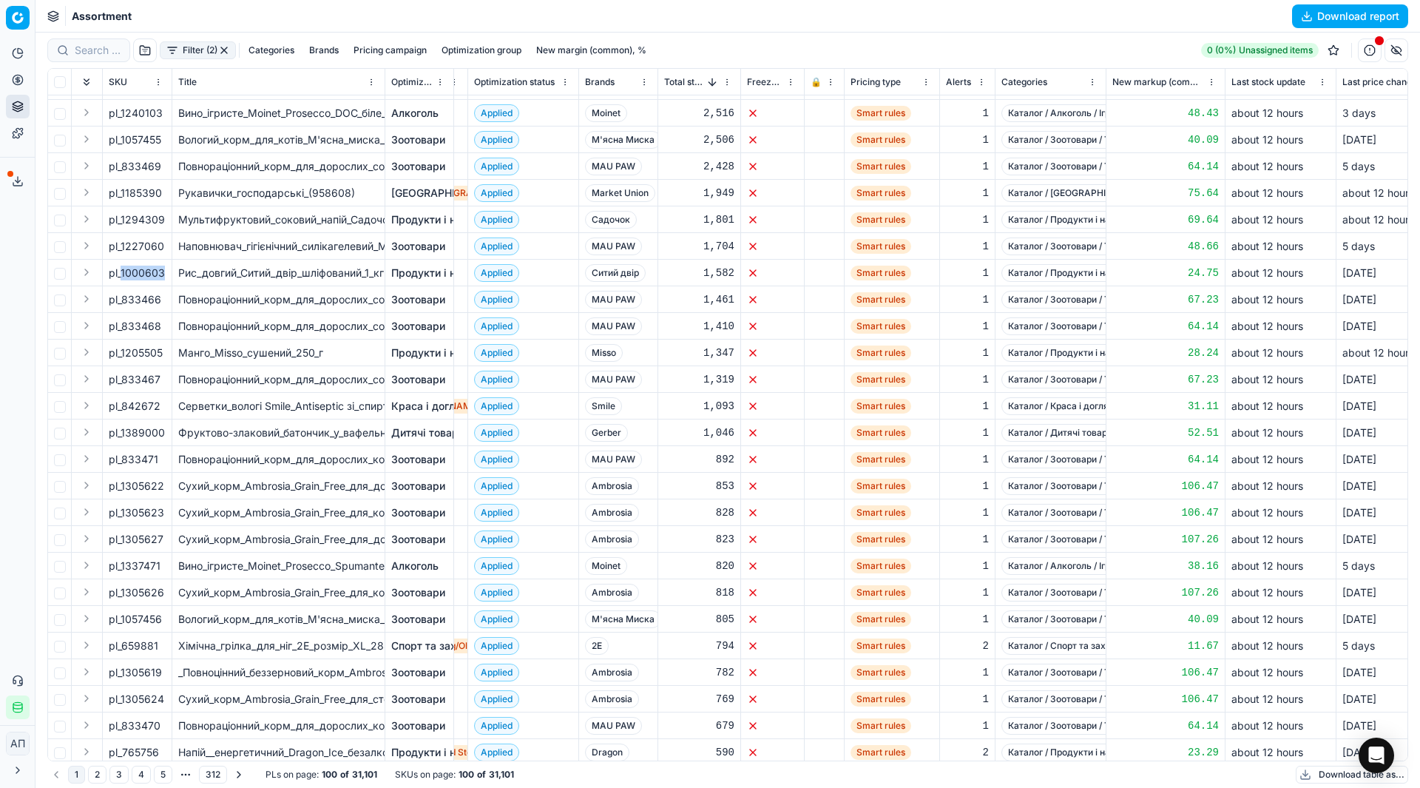
drag, startPoint x: 123, startPoint y: 271, endPoint x: 158, endPoint y: 273, distance: 35.6
click at [158, 273] on div "pl_1000603" at bounding box center [137, 273] width 57 height 15
copy div "1000603"
click at [62, 270] on input "checkbox" at bounding box center [60, 274] width 12 height 12
checkbox input "true"
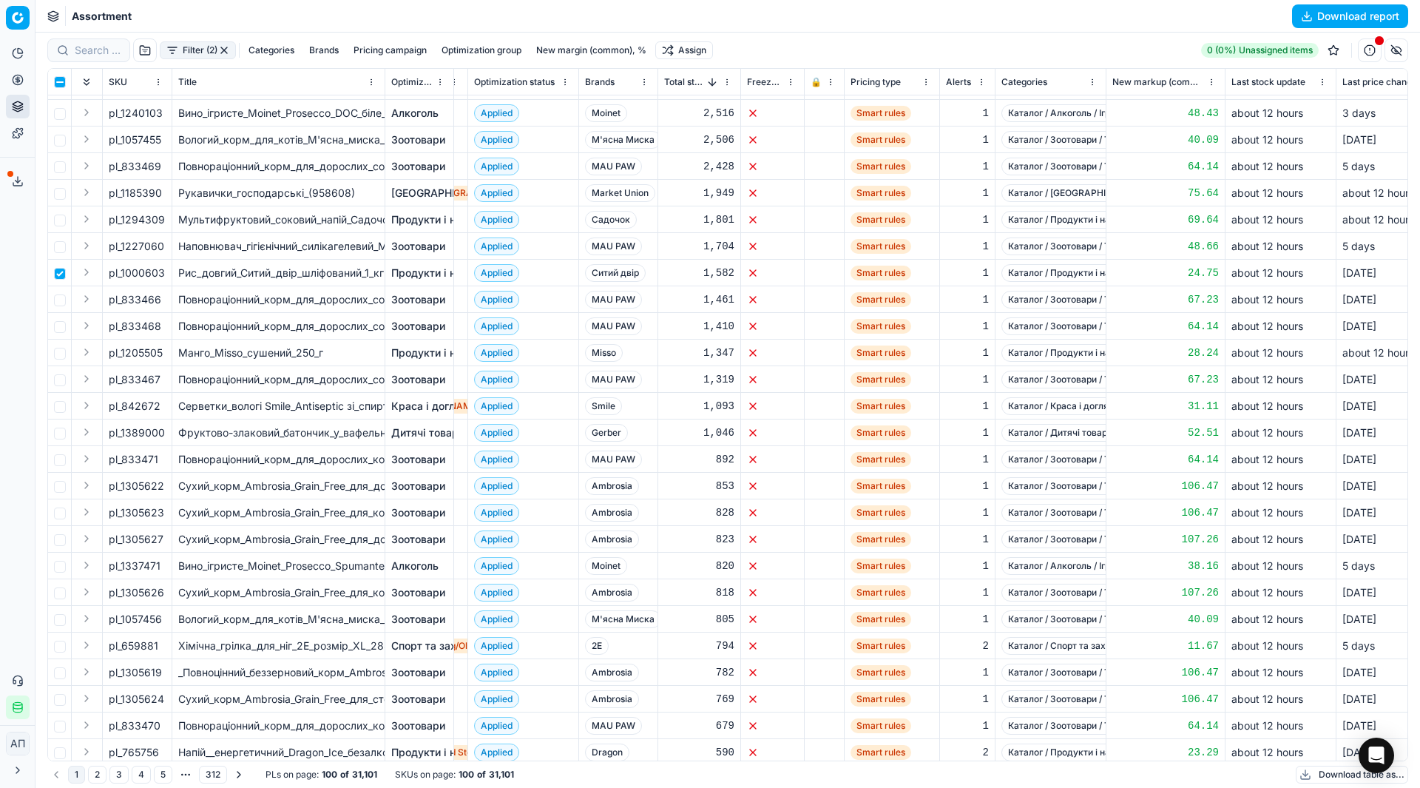
click at [66, 354] on td at bounding box center [60, 353] width 24 height 27
click at [60, 356] on input "checkbox" at bounding box center [60, 354] width 12 height 12
checkbox input "true"
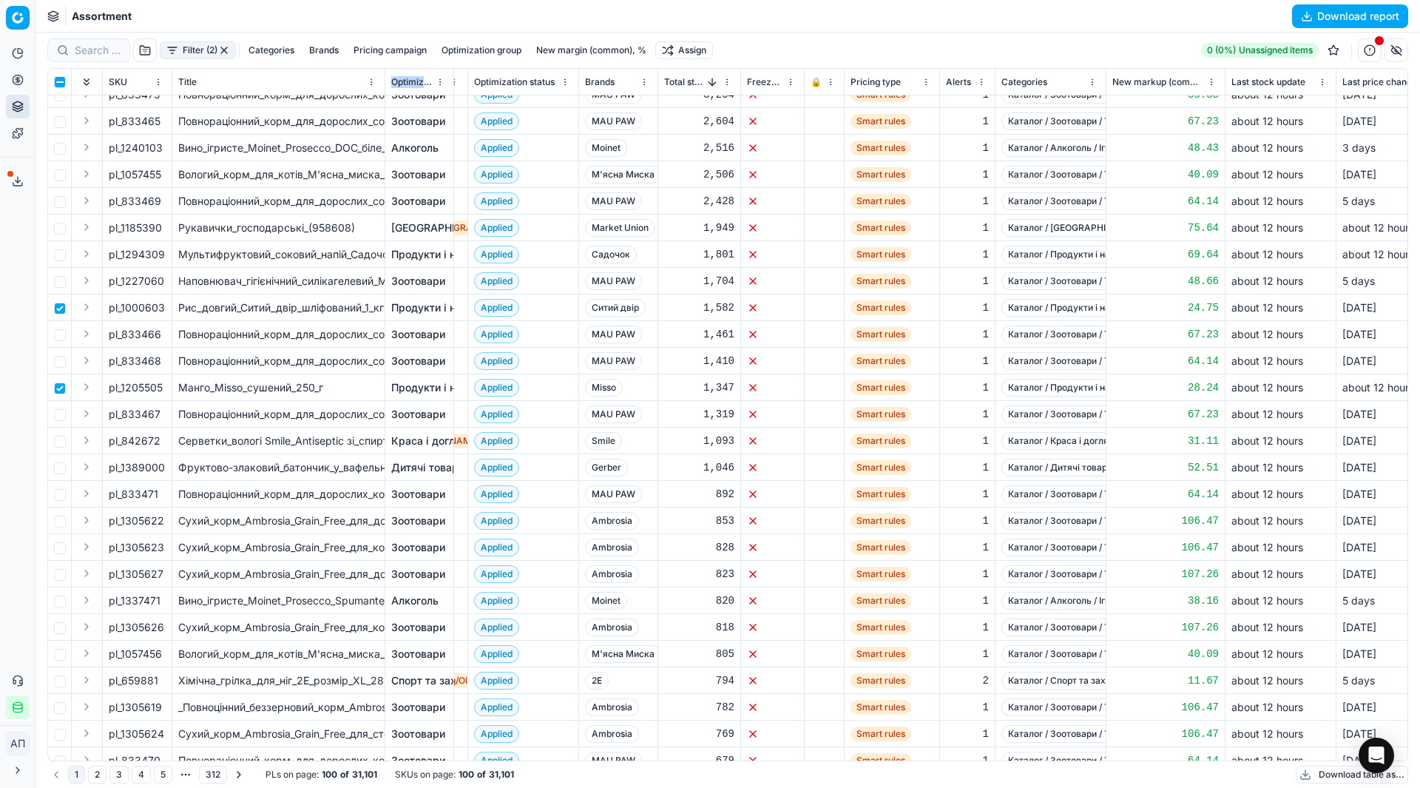
scroll to position [172, 1130]
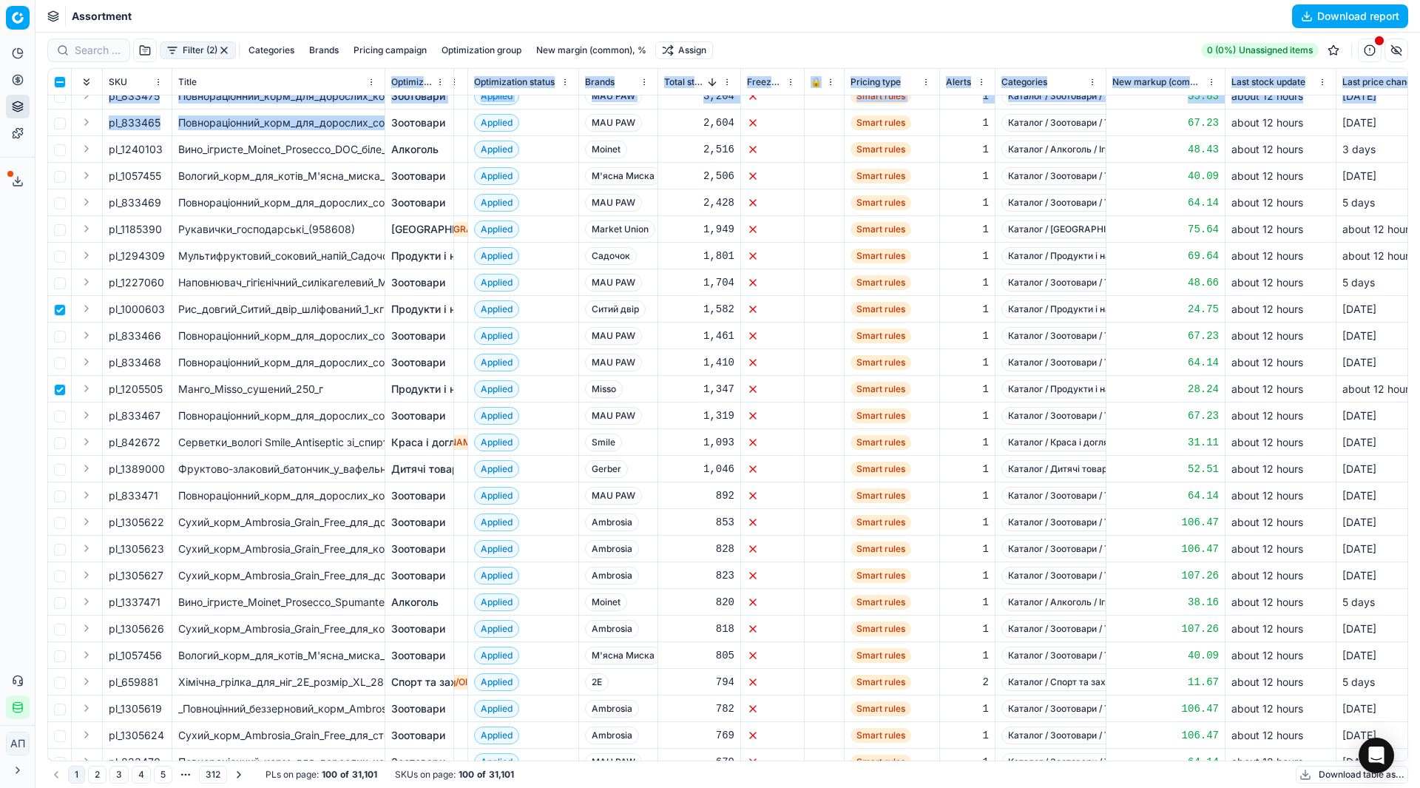
drag, startPoint x: 382, startPoint y: 77, endPoint x: 396, endPoint y: 113, distance: 38.6
click at [396, 113] on div "SKU Title Optimization group Cost Current promo price New promo price Current m…" at bounding box center [728, 415] width 1360 height 692
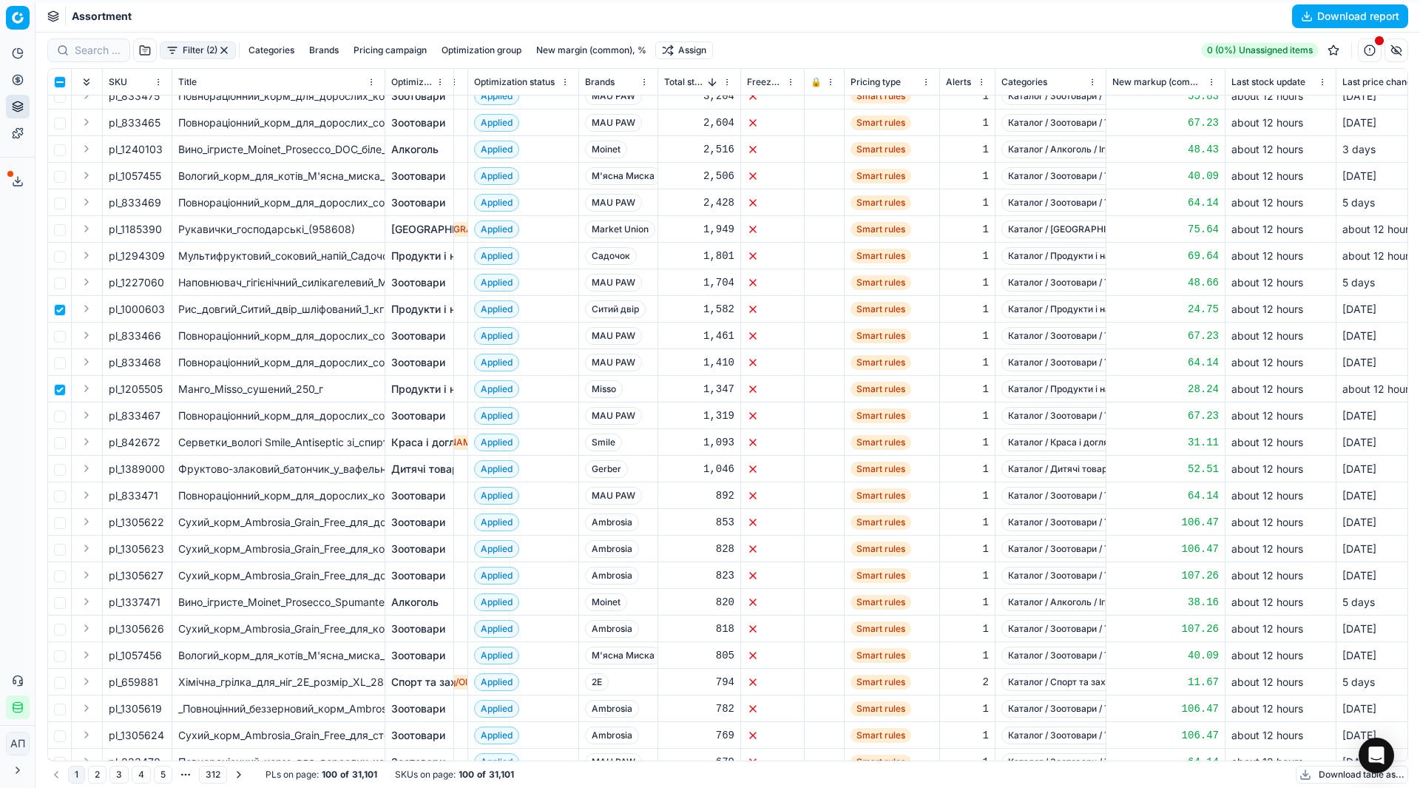
click at [428, 26] on div "Assortment Download report" at bounding box center [728, 16] width 1385 height 33
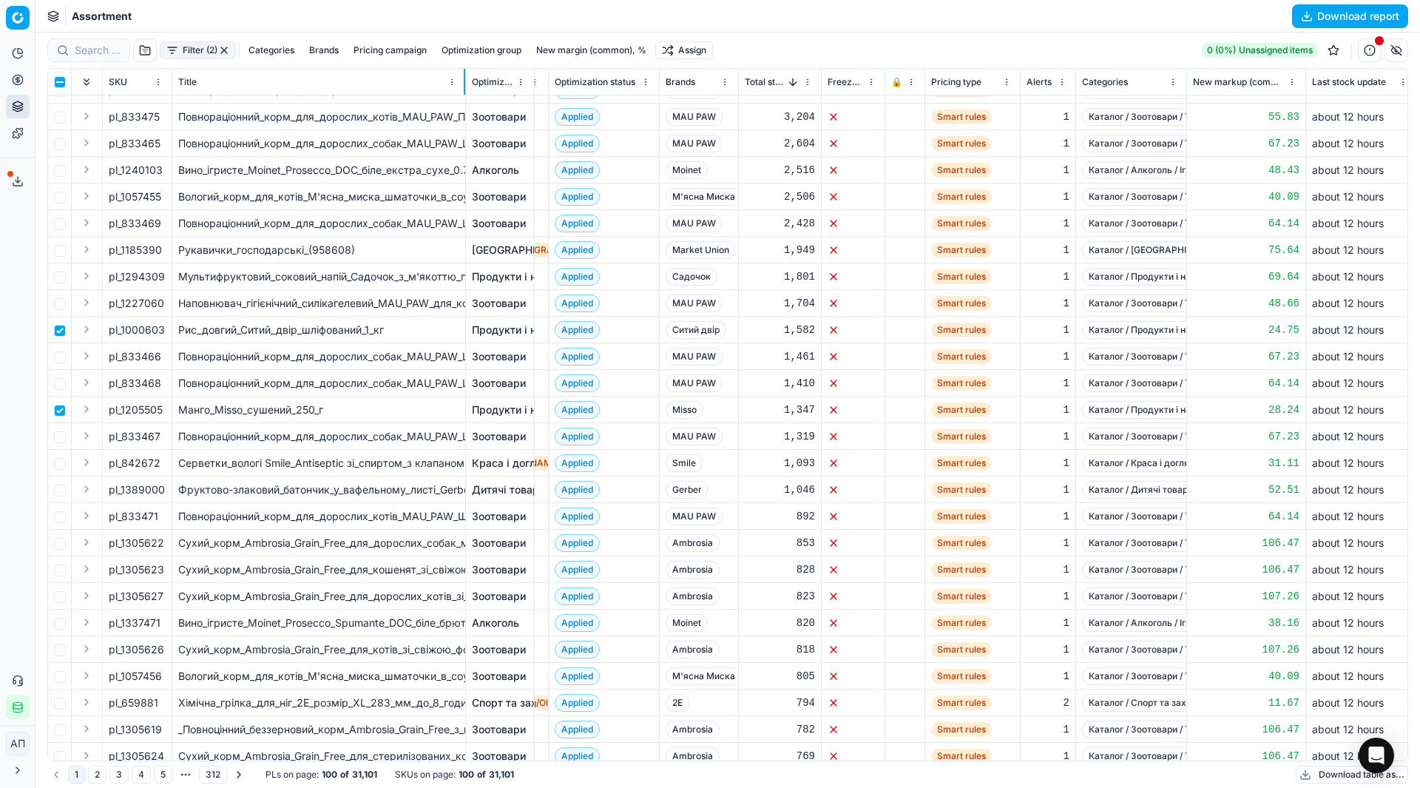
scroll to position [149, 1130]
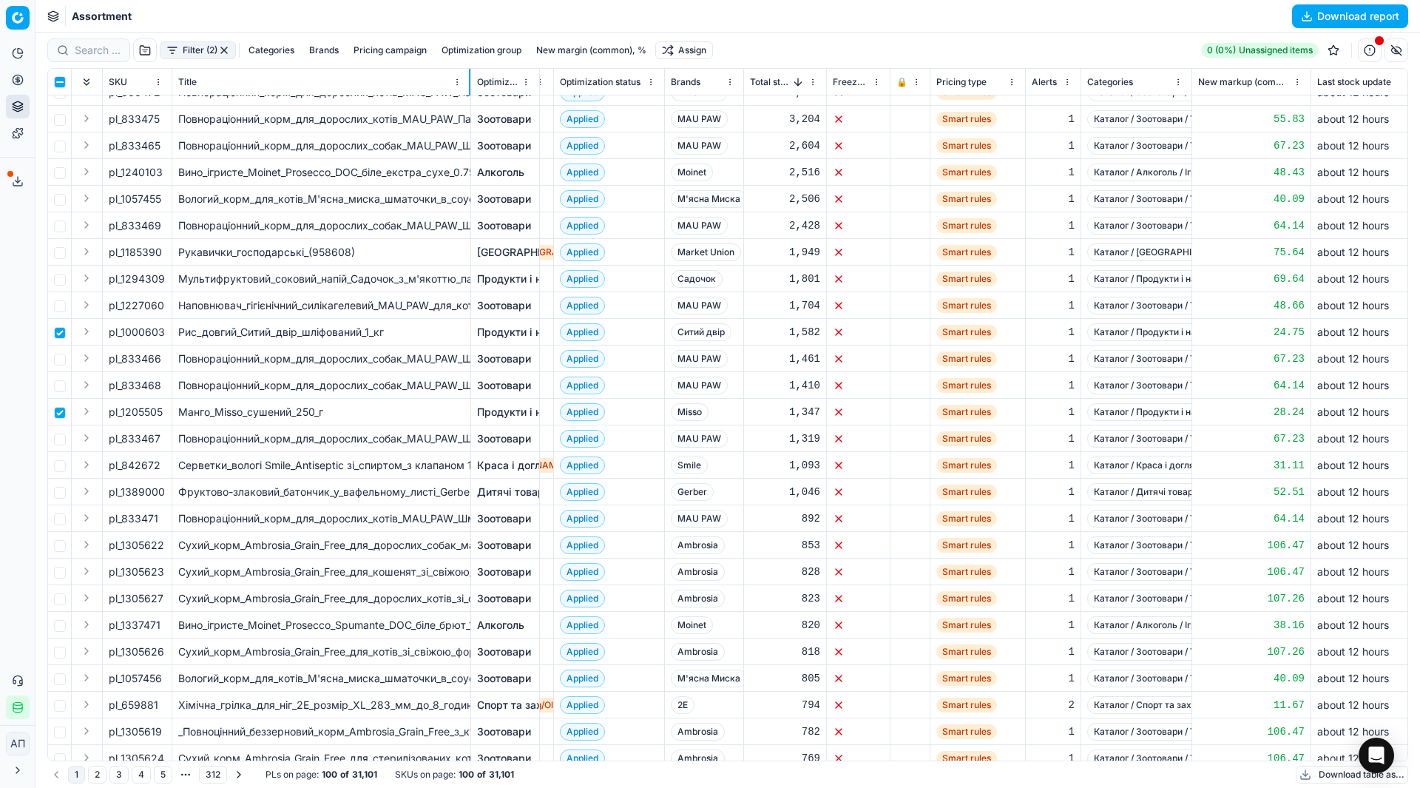
drag, startPoint x: 383, startPoint y: 82, endPoint x: 469, endPoint y: 87, distance: 85.9
click at [469, 87] on div at bounding box center [469, 82] width 1 height 26
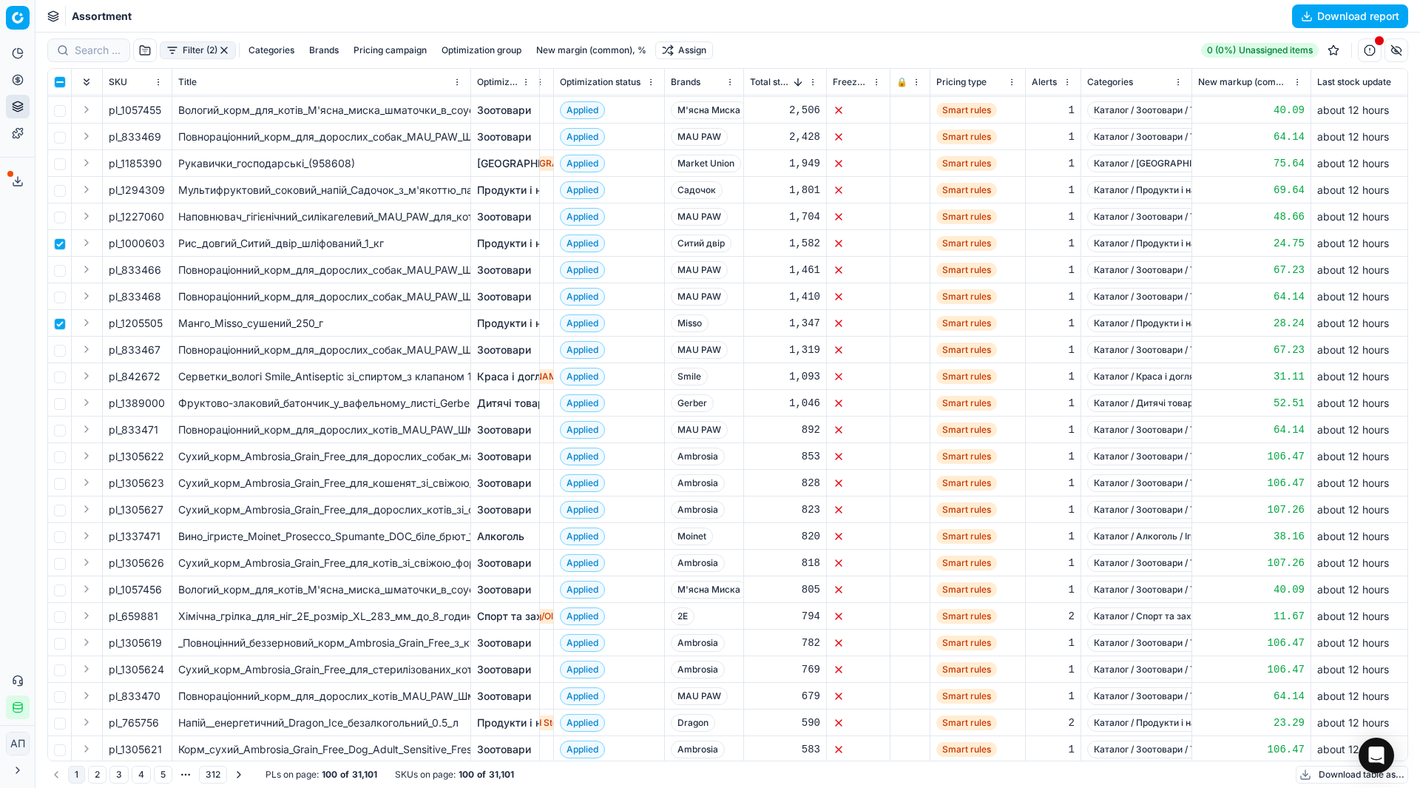
scroll to position [240, 1130]
drag, startPoint x: 121, startPoint y: 374, endPoint x: 164, endPoint y: 378, distance: 43.9
click at [164, 378] on div "pl_842672" at bounding box center [137, 374] width 57 height 15
copy div "842672"
click at [55, 378] on input "checkbox" at bounding box center [60, 375] width 12 height 12
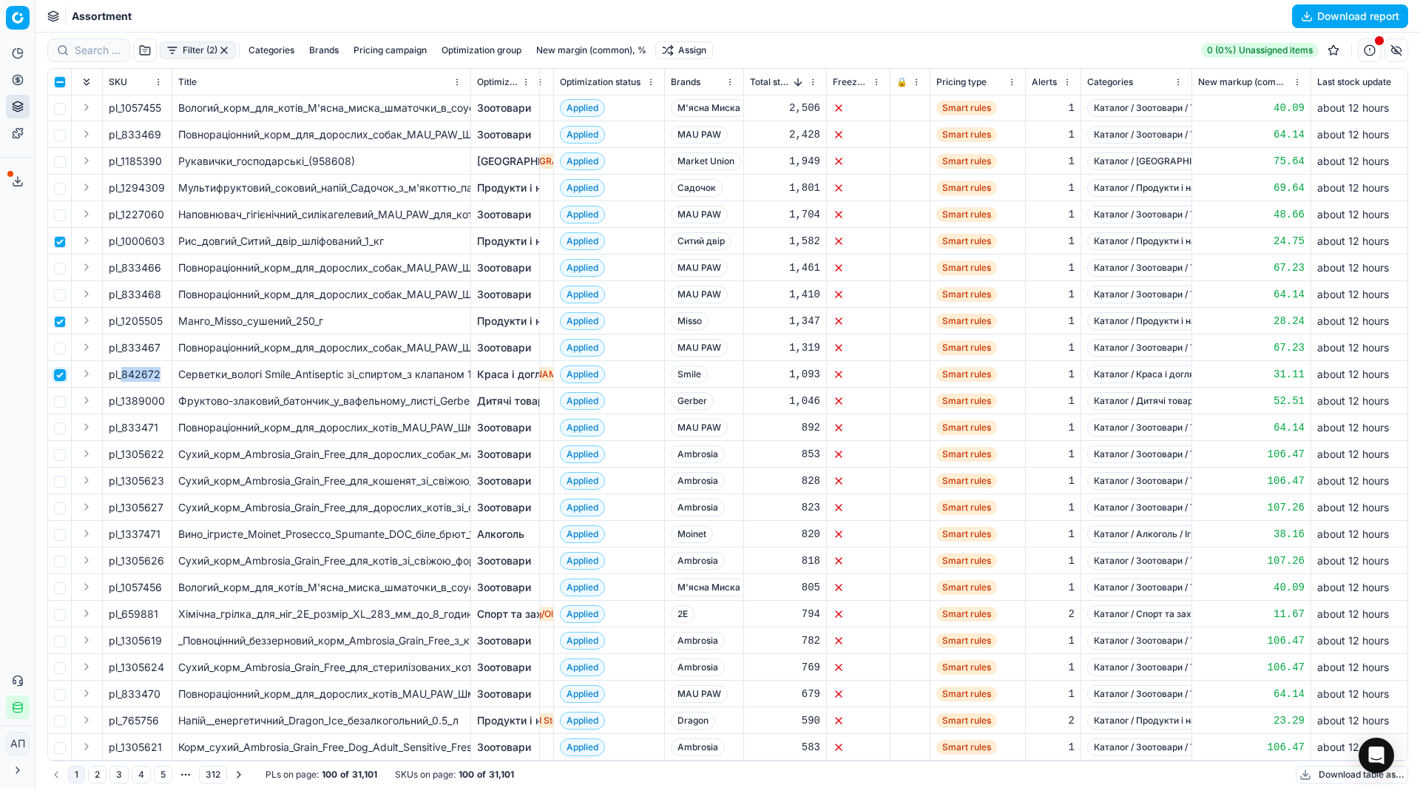
checkbox input "true"
drag, startPoint x: 121, startPoint y: 403, endPoint x: 163, endPoint y: 407, distance: 42.3
click at [163, 407] on div "pl_1389000" at bounding box center [137, 401] width 57 height 15
click at [58, 399] on input "checkbox" at bounding box center [60, 402] width 12 height 12
checkbox input "true"
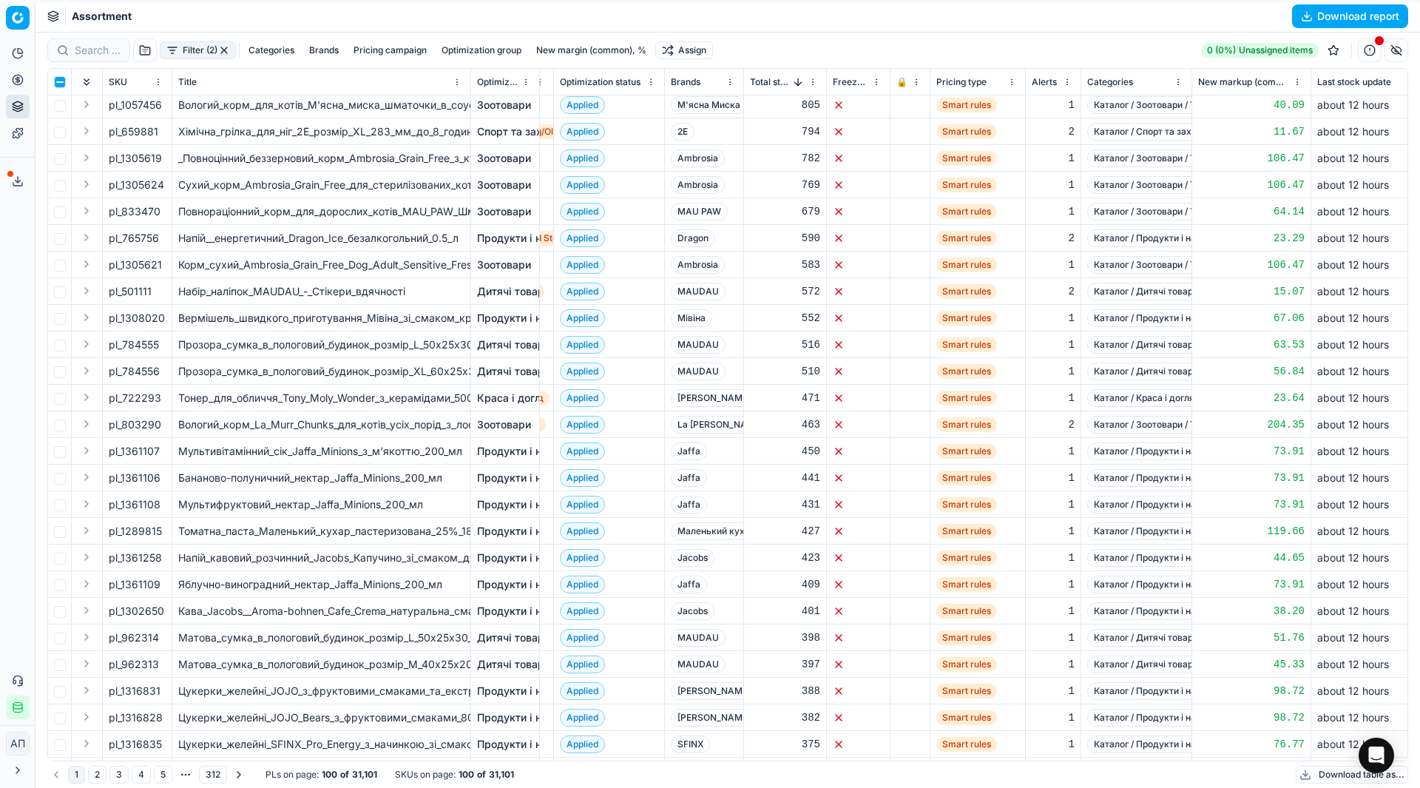
scroll to position [726, 1130]
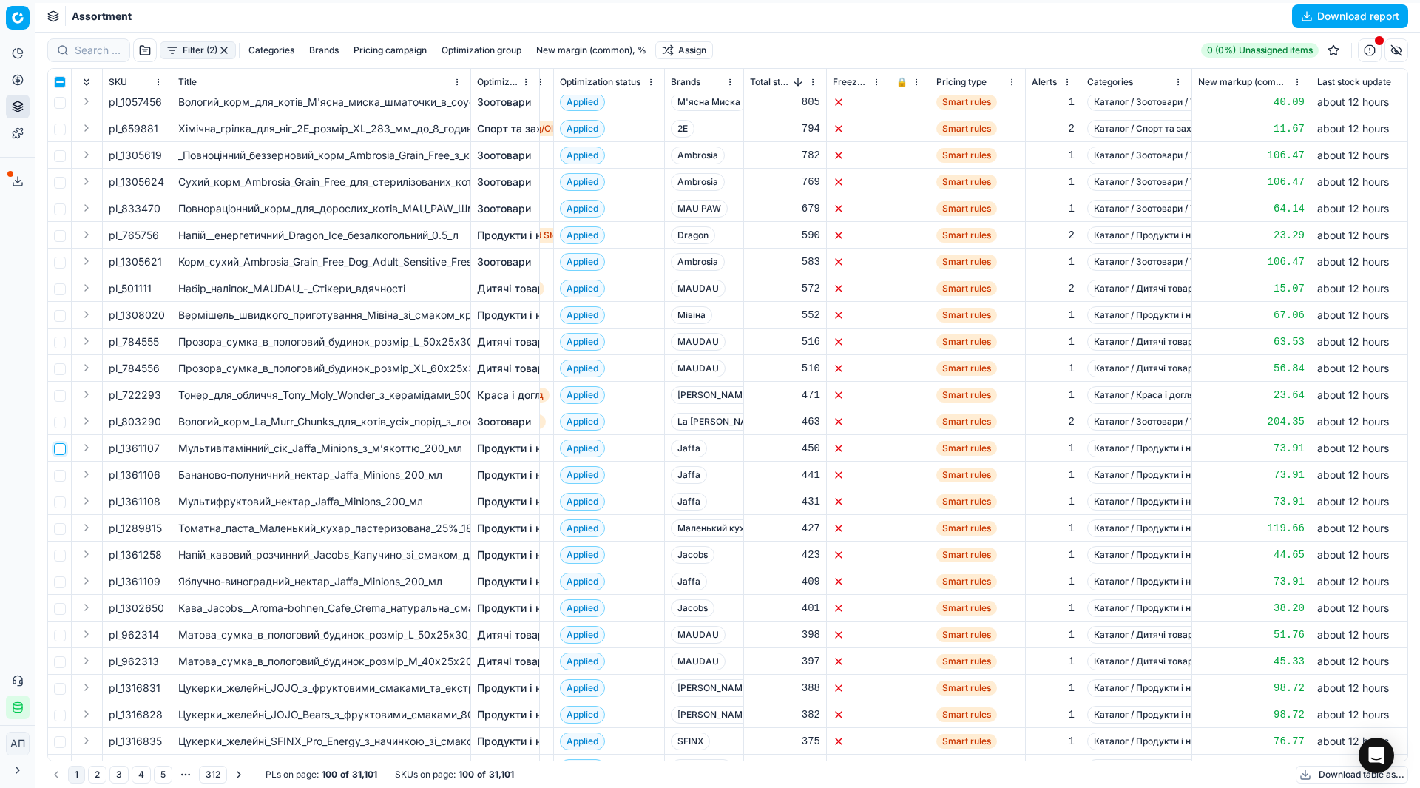
click at [57, 448] on input "checkbox" at bounding box center [60, 449] width 12 height 12
checkbox input "true"
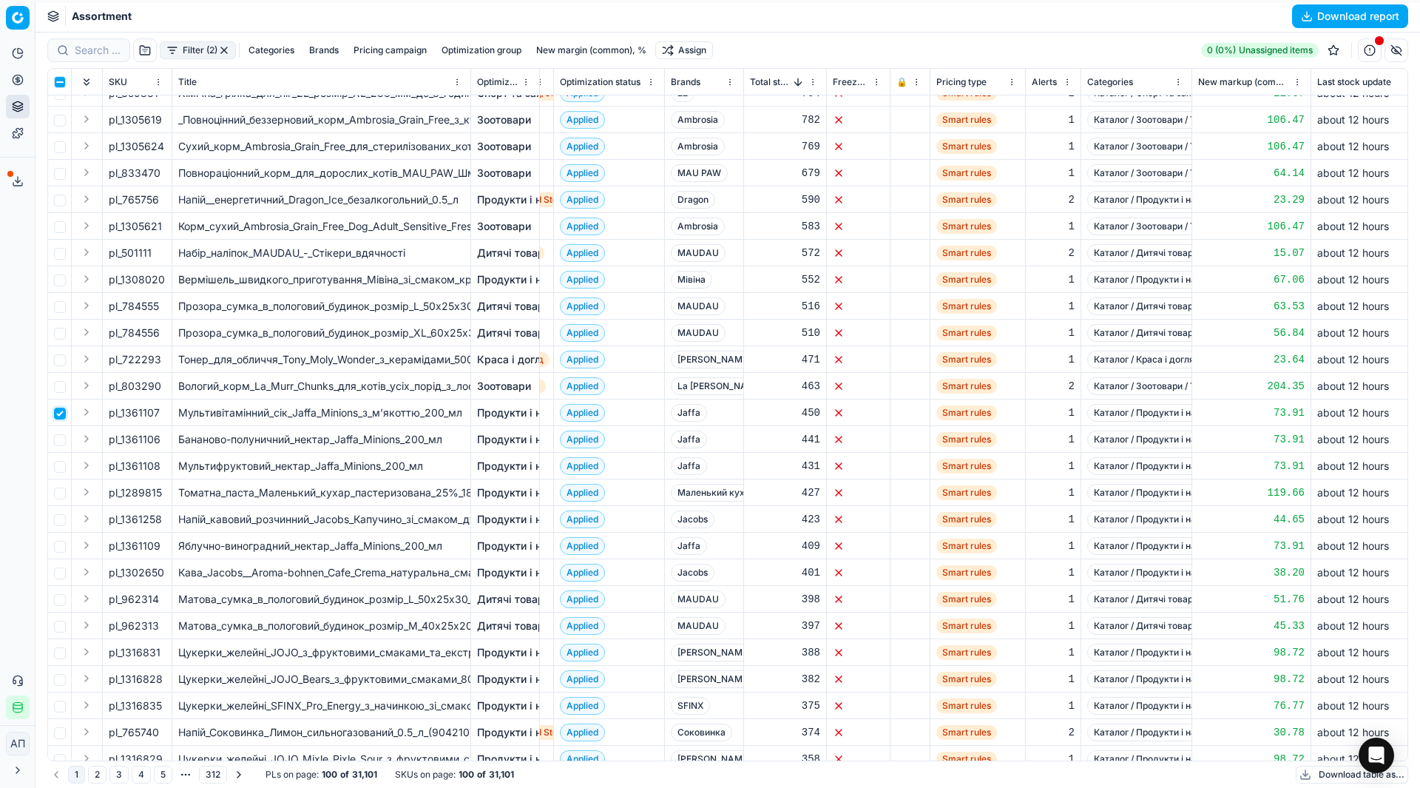
scroll to position [768, 1130]
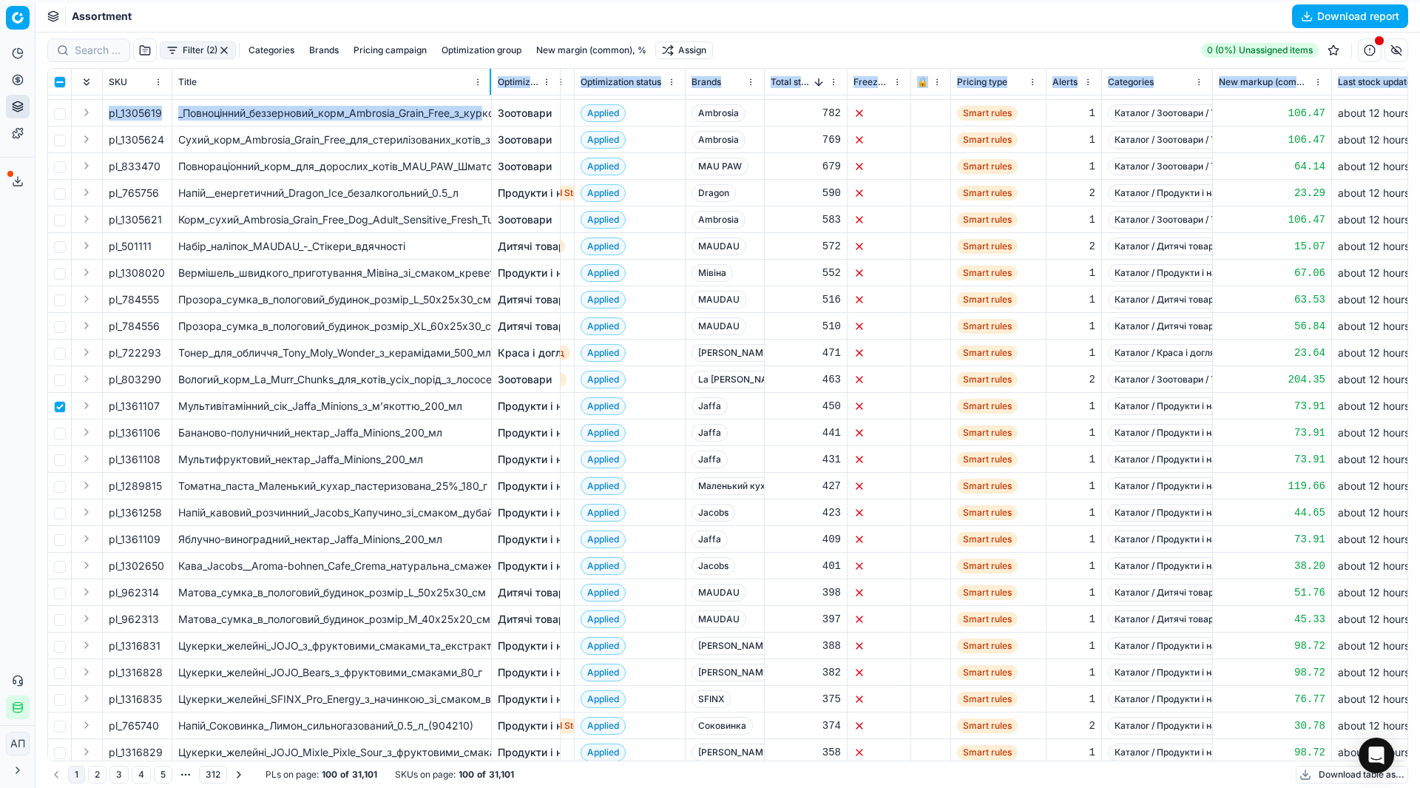
drag, startPoint x: 469, startPoint y: 84, endPoint x: 485, endPoint y: 118, distance: 36.7
click at [485, 118] on div "SKU Title Optimization group Cost Current promo price New promo price Current m…" at bounding box center [728, 415] width 1360 height 692
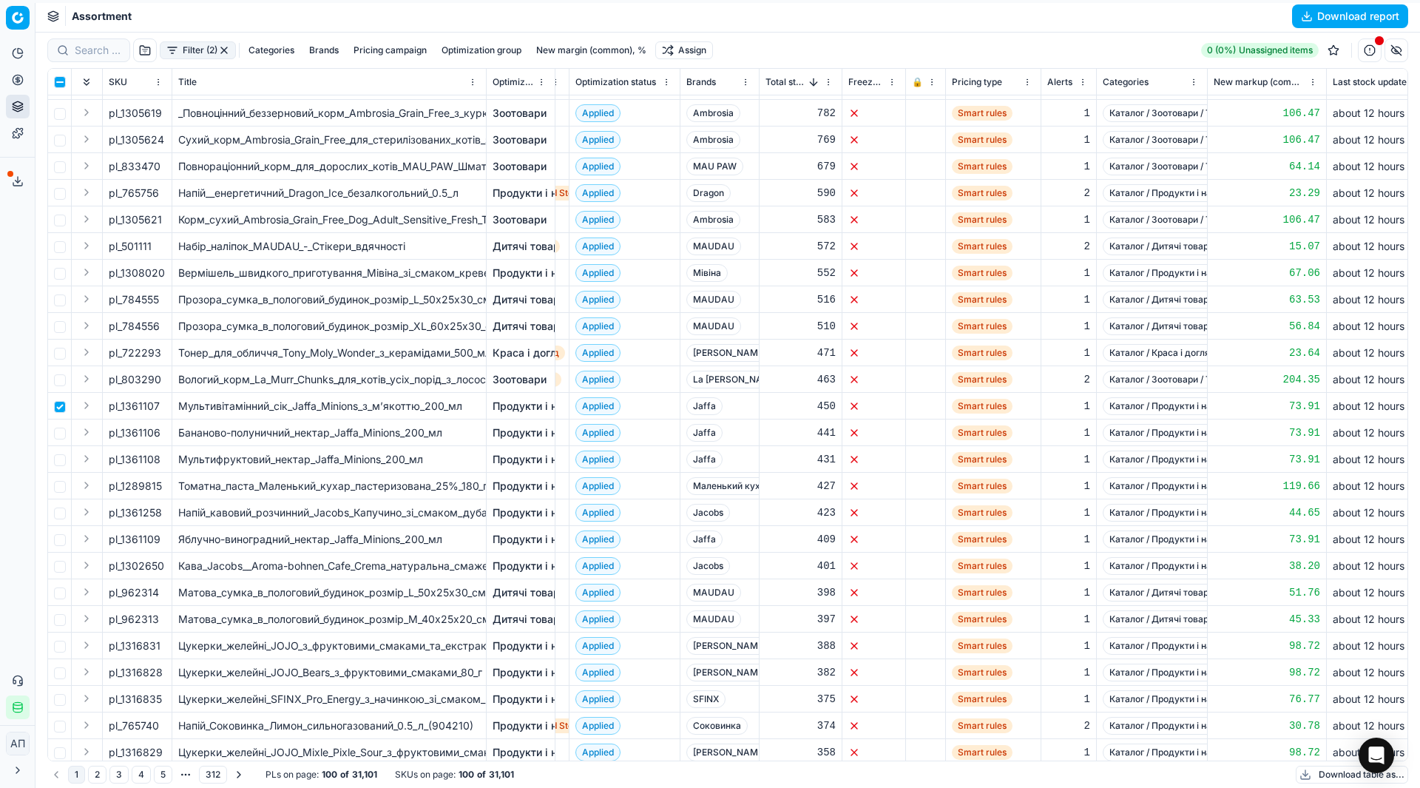
click at [225, 416] on td "Мультивітамінний_сік_Jaffa_Minions_з_м’якоттю_200_мл" at bounding box center [329, 406] width 314 height 27
drag, startPoint x: 123, startPoint y: 513, endPoint x: 163, endPoint y: 510, distance: 40.1
click at [163, 510] on div "pl_1361258" at bounding box center [137, 512] width 57 height 15
click at [66, 514] on td at bounding box center [60, 512] width 24 height 27
click at [59, 511] on input "checkbox" at bounding box center [60, 514] width 12 height 12
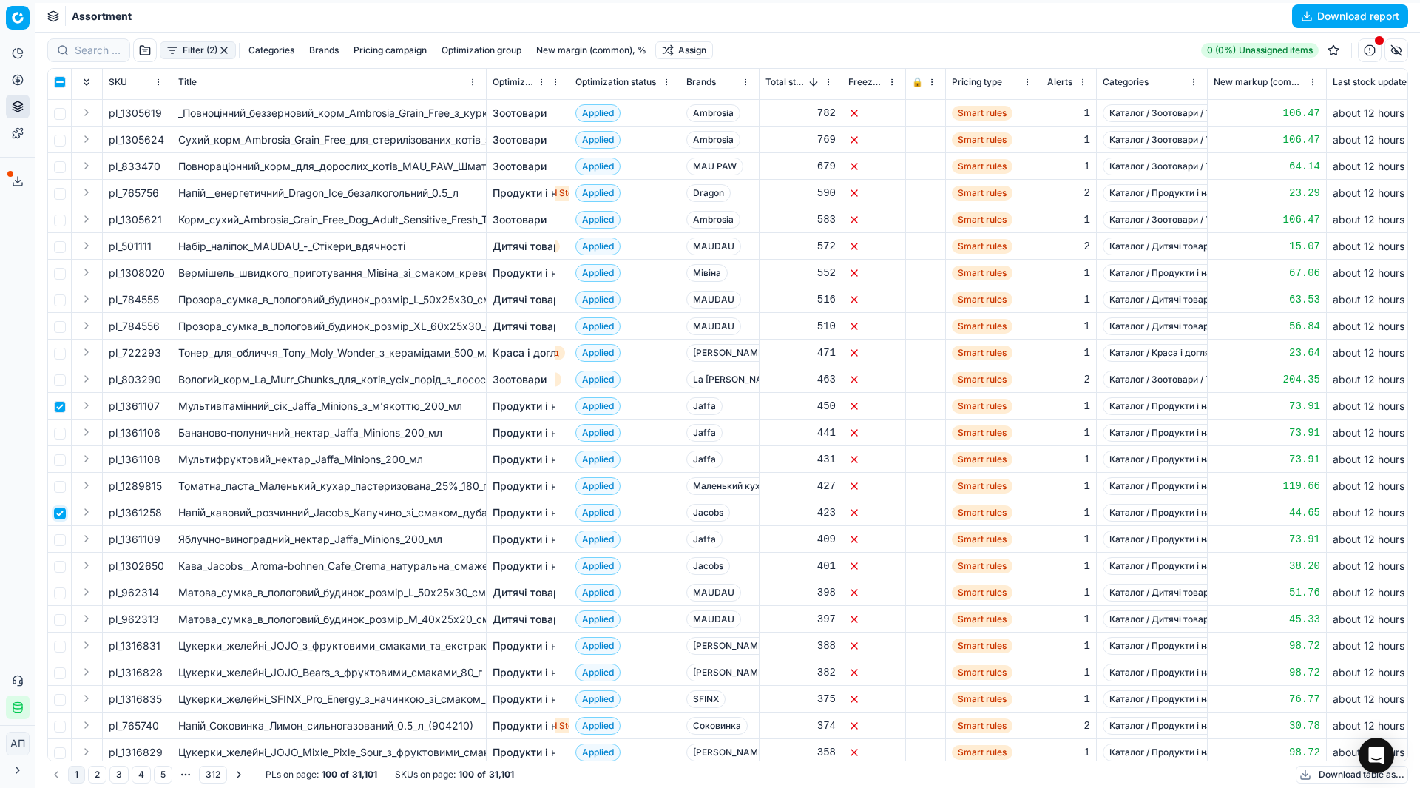
checkbox input "true"
click at [62, 567] on input "checkbox" at bounding box center [60, 567] width 12 height 12
checkbox input "true"
drag, startPoint x: 121, startPoint y: 563, endPoint x: 164, endPoint y: 567, distance: 42.4
click at [164, 567] on div "pl_1302650" at bounding box center [137, 566] width 57 height 15
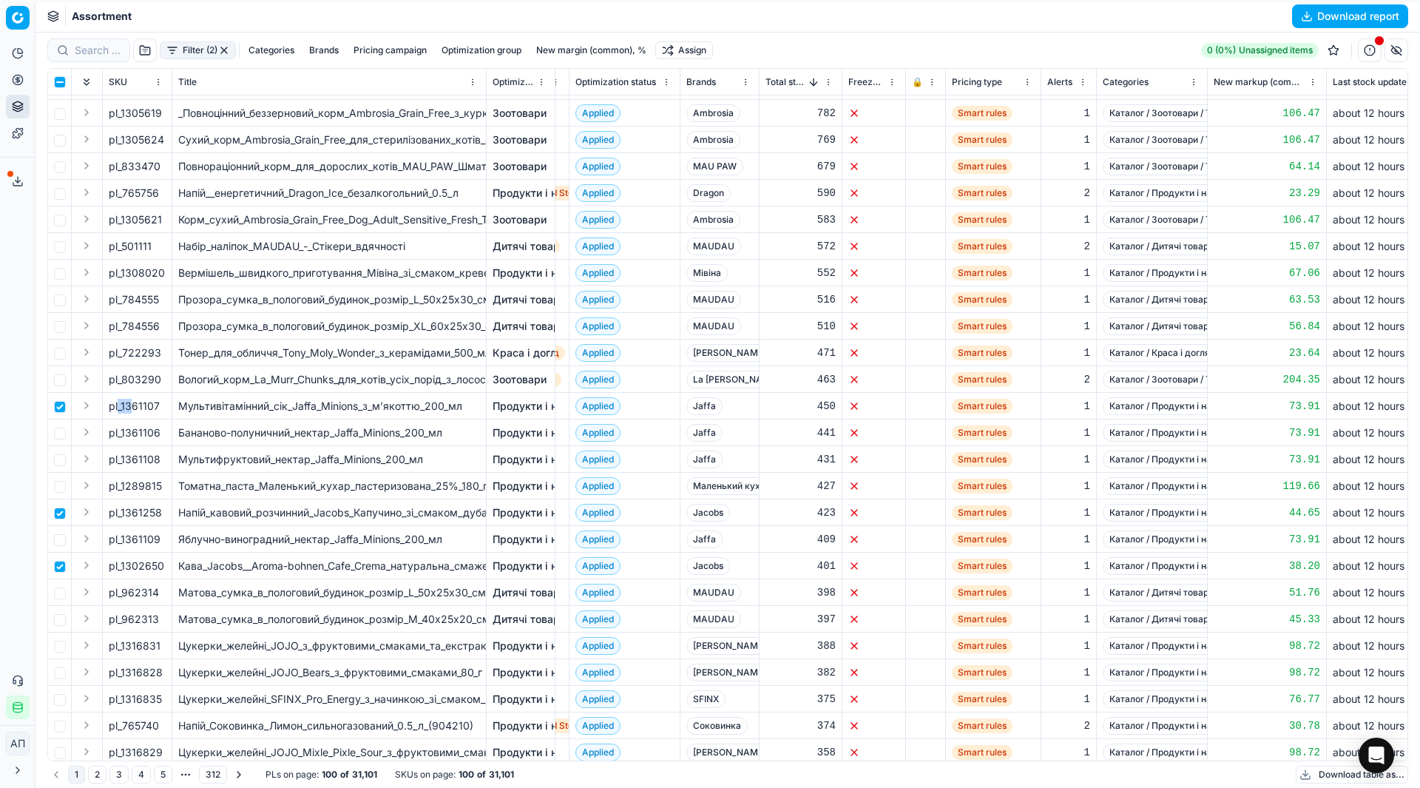
drag, startPoint x: 118, startPoint y: 405, endPoint x: 129, endPoint y: 407, distance: 10.6
click at [129, 407] on span "pl_1361107" at bounding box center [134, 406] width 51 height 15
drag, startPoint x: 122, startPoint y: 405, endPoint x: 162, endPoint y: 410, distance: 40.3
click at [162, 410] on div "pl_1361107" at bounding box center [137, 406] width 57 height 15
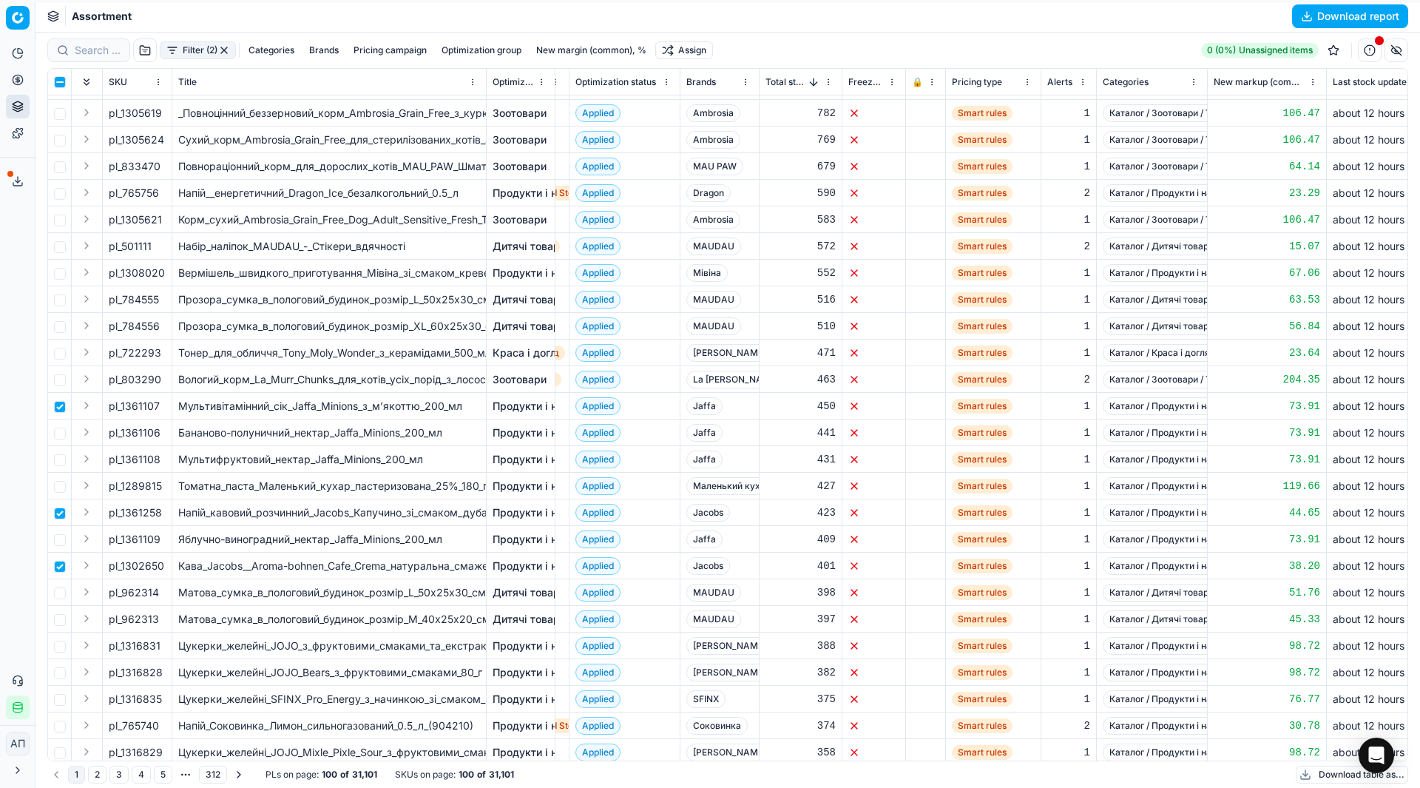
click at [152, 392] on td "pl_803290" at bounding box center [138, 379] width 70 height 27
drag, startPoint x: 124, startPoint y: 431, endPoint x: 153, endPoint y: 431, distance: 29.6
click at [153, 431] on div "pl_1361106" at bounding box center [137, 432] width 57 height 15
drag, startPoint x: 120, startPoint y: 431, endPoint x: 162, endPoint y: 431, distance: 42.2
click at [162, 431] on div "pl_1361106" at bounding box center [137, 432] width 57 height 15
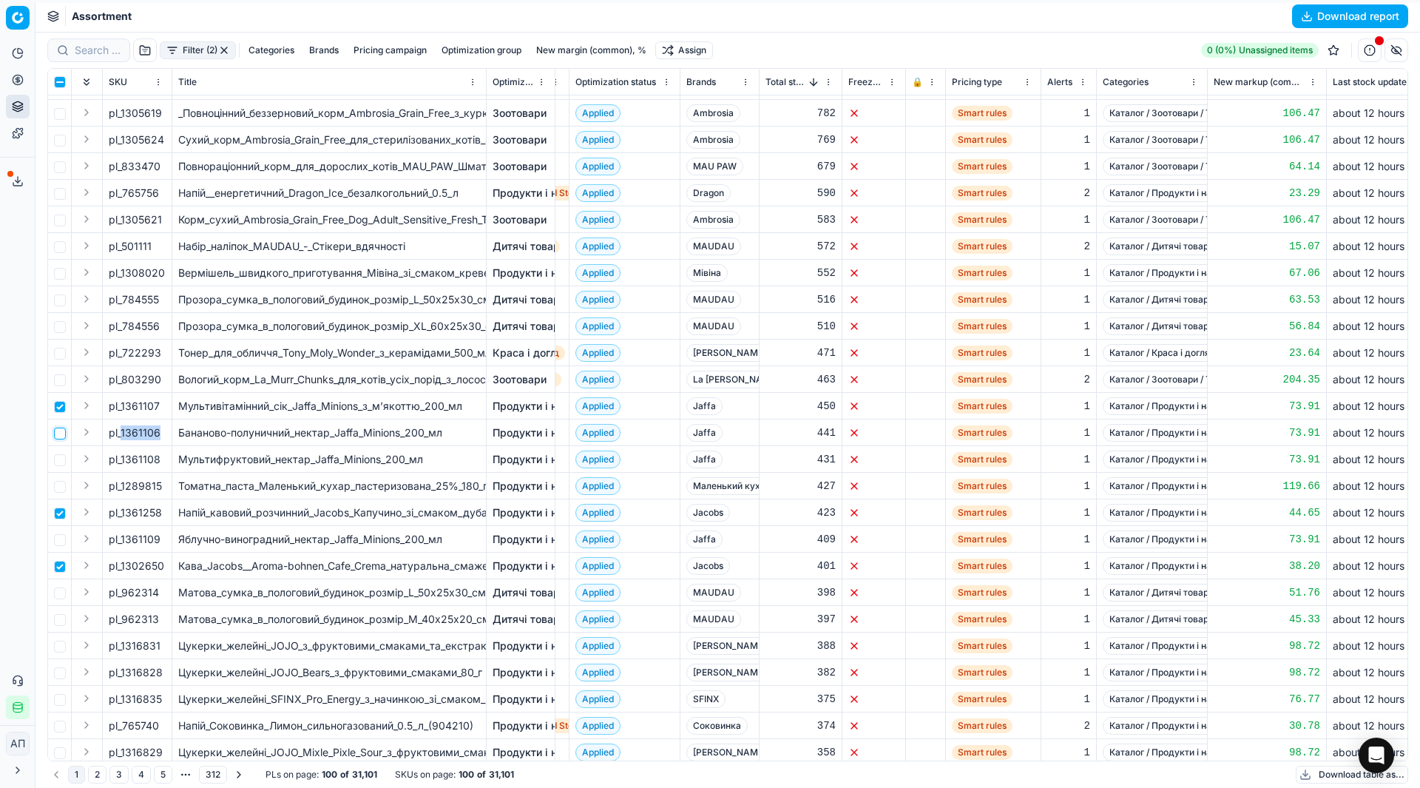
click at [62, 433] on input "checkbox" at bounding box center [60, 434] width 12 height 12
checkbox input "true"
click at [62, 457] on input "checkbox" at bounding box center [60, 460] width 12 height 12
checkbox input "true"
drag, startPoint x: 124, startPoint y: 458, endPoint x: 165, endPoint y: 457, distance: 41.4
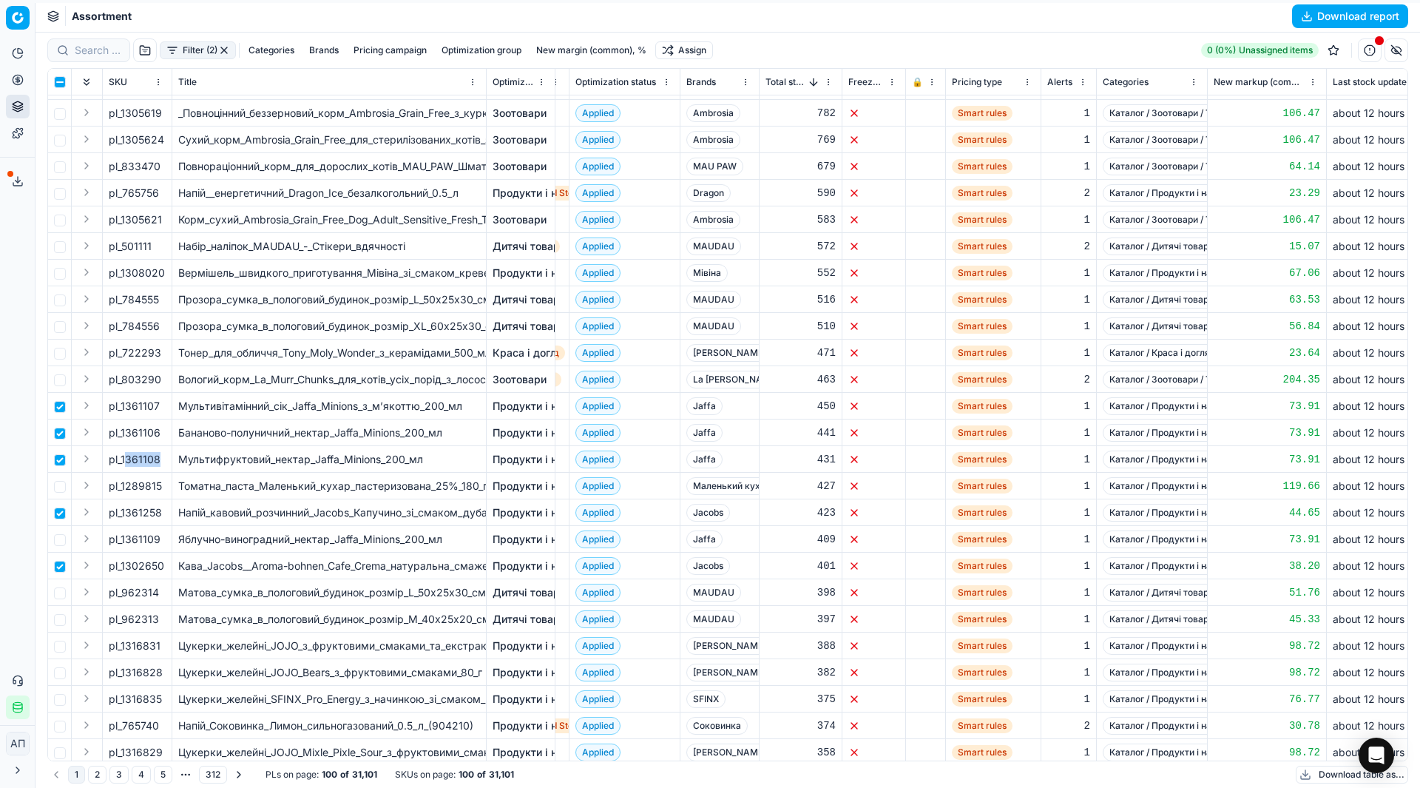
click at [165, 457] on div "pl_1361108" at bounding box center [137, 459] width 57 height 15
click at [141, 459] on span "pl_1361108" at bounding box center [135, 459] width 52 height 15
drag, startPoint x: 121, startPoint y: 459, endPoint x: 164, endPoint y: 462, distance: 43.0
click at [164, 462] on div "pl_1361108" at bounding box center [137, 459] width 57 height 15
click at [56, 490] on input "checkbox" at bounding box center [60, 487] width 12 height 12
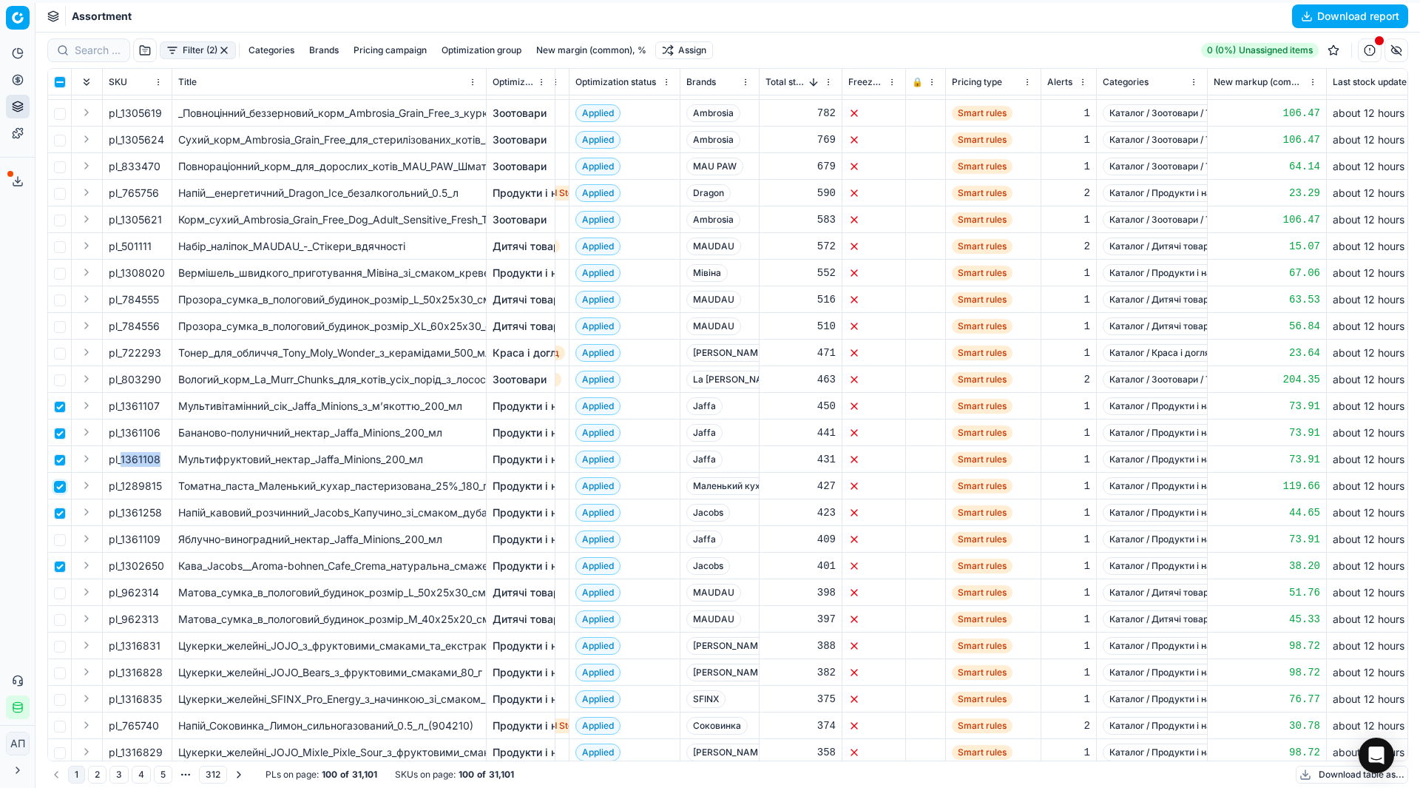
checkbox input "true"
drag, startPoint x: 121, startPoint y: 485, endPoint x: 164, endPoint y: 486, distance: 42.9
click at [164, 486] on div "pl_1289815" at bounding box center [137, 486] width 57 height 15
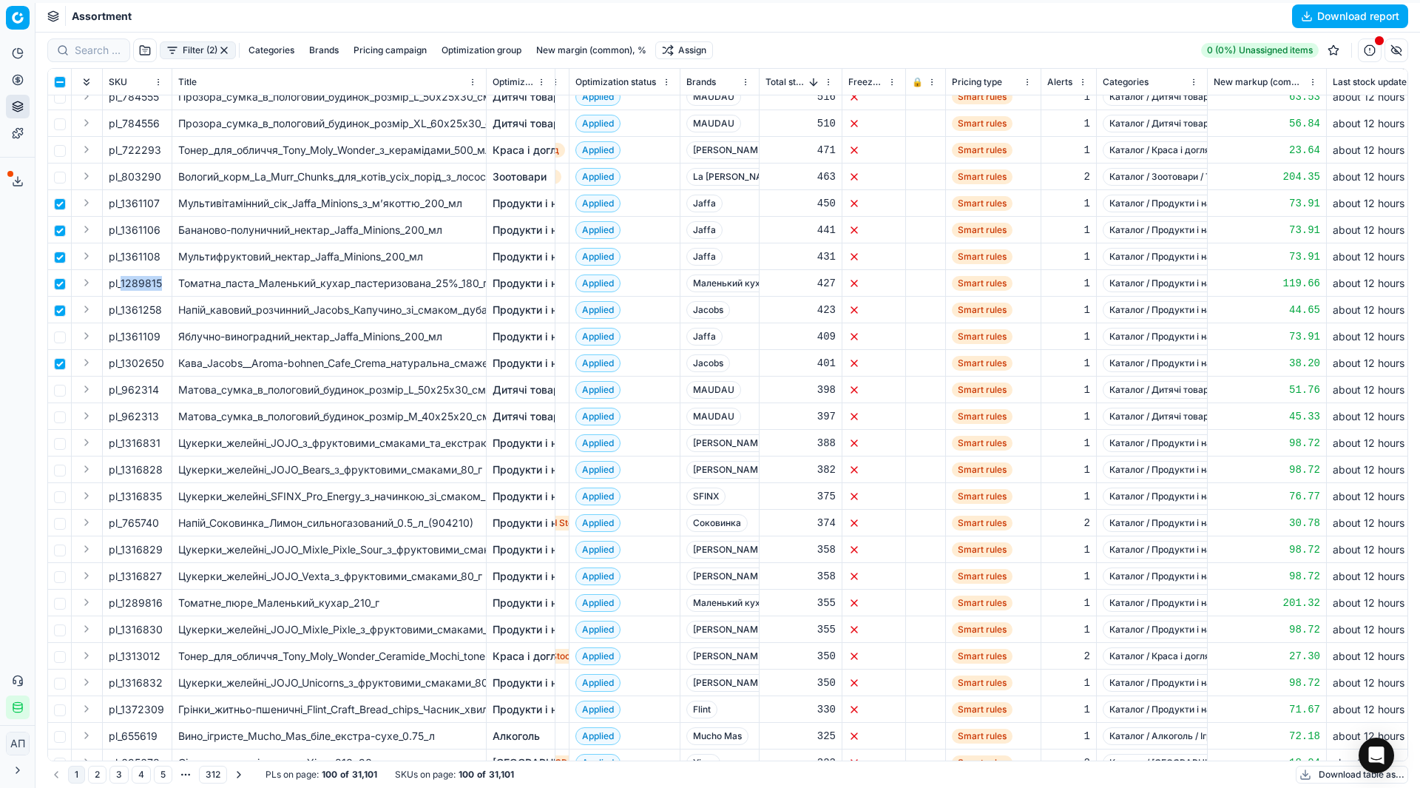
scroll to position [974, 1130]
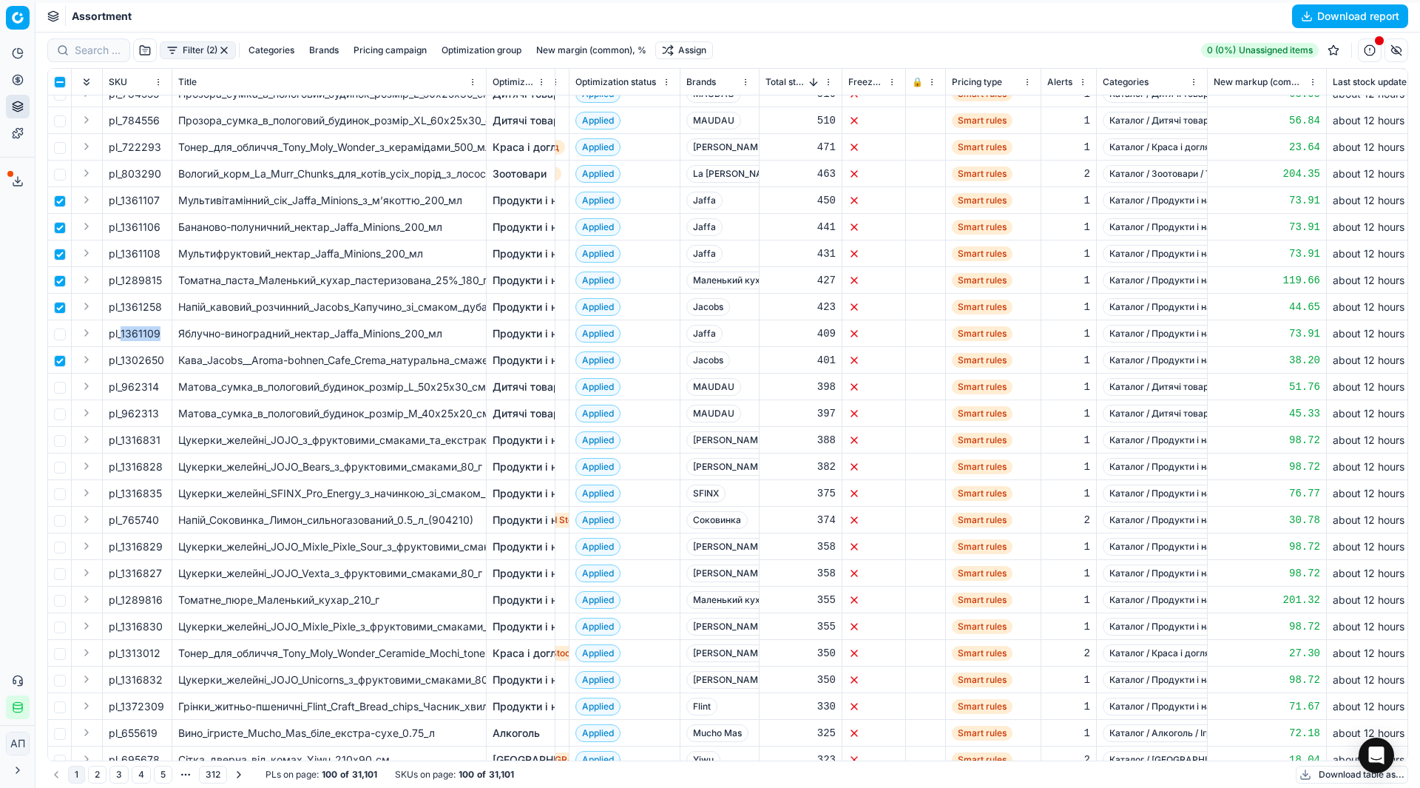
drag, startPoint x: 121, startPoint y: 333, endPoint x: 158, endPoint y: 335, distance: 37.1
click at [158, 335] on div "pl_1361109" at bounding box center [137, 333] width 57 height 15
click at [58, 334] on input "checkbox" at bounding box center [60, 334] width 12 height 12
checkbox input "true"
drag, startPoint x: 122, startPoint y: 253, endPoint x: 167, endPoint y: 249, distance: 45.3
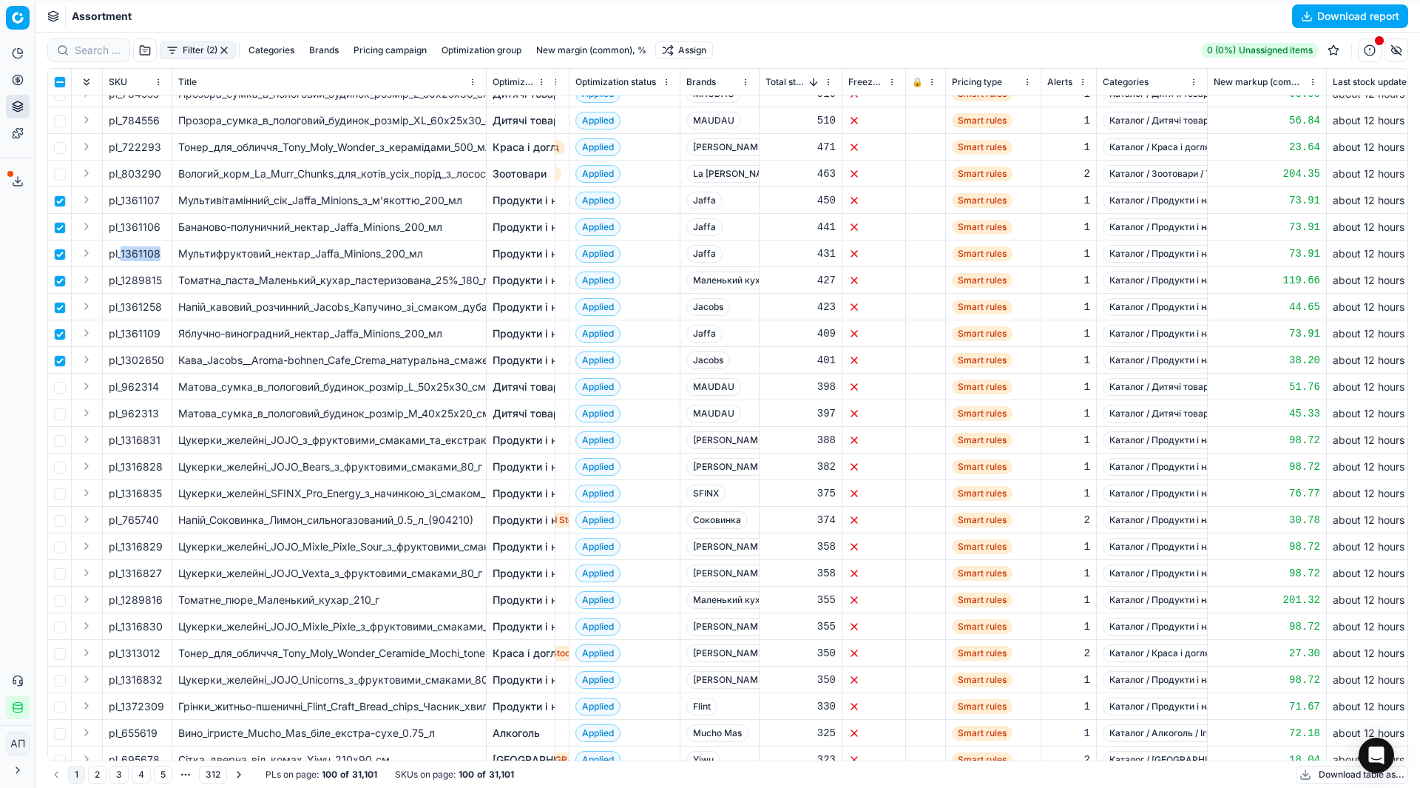
click at [167, 249] on td "pl_1361108" at bounding box center [138, 253] width 70 height 27
drag, startPoint x: 122, startPoint y: 335, endPoint x: 163, endPoint y: 337, distance: 40.7
click at [163, 337] on div "pl_1361109" at bounding box center [137, 333] width 57 height 15
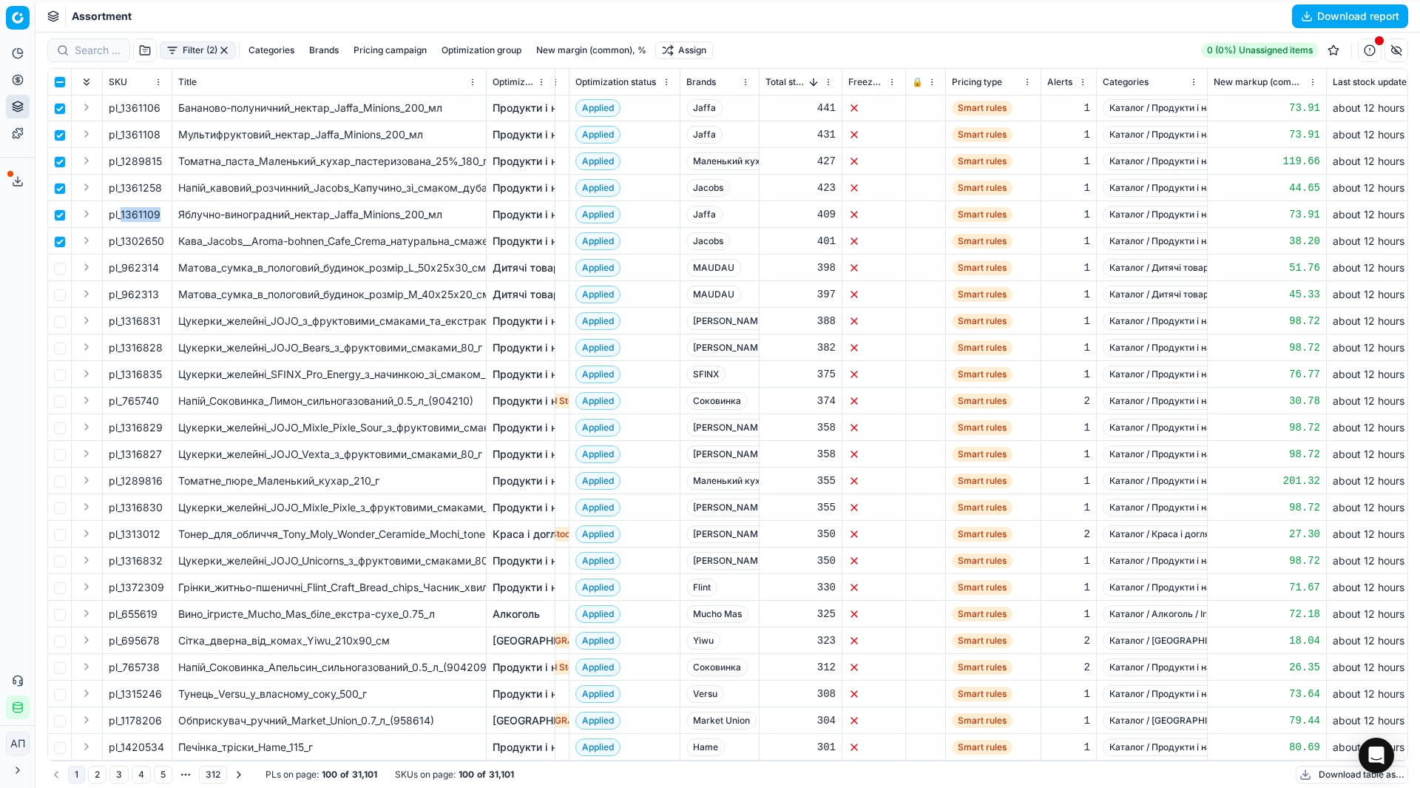
scroll to position [1103, 1130]
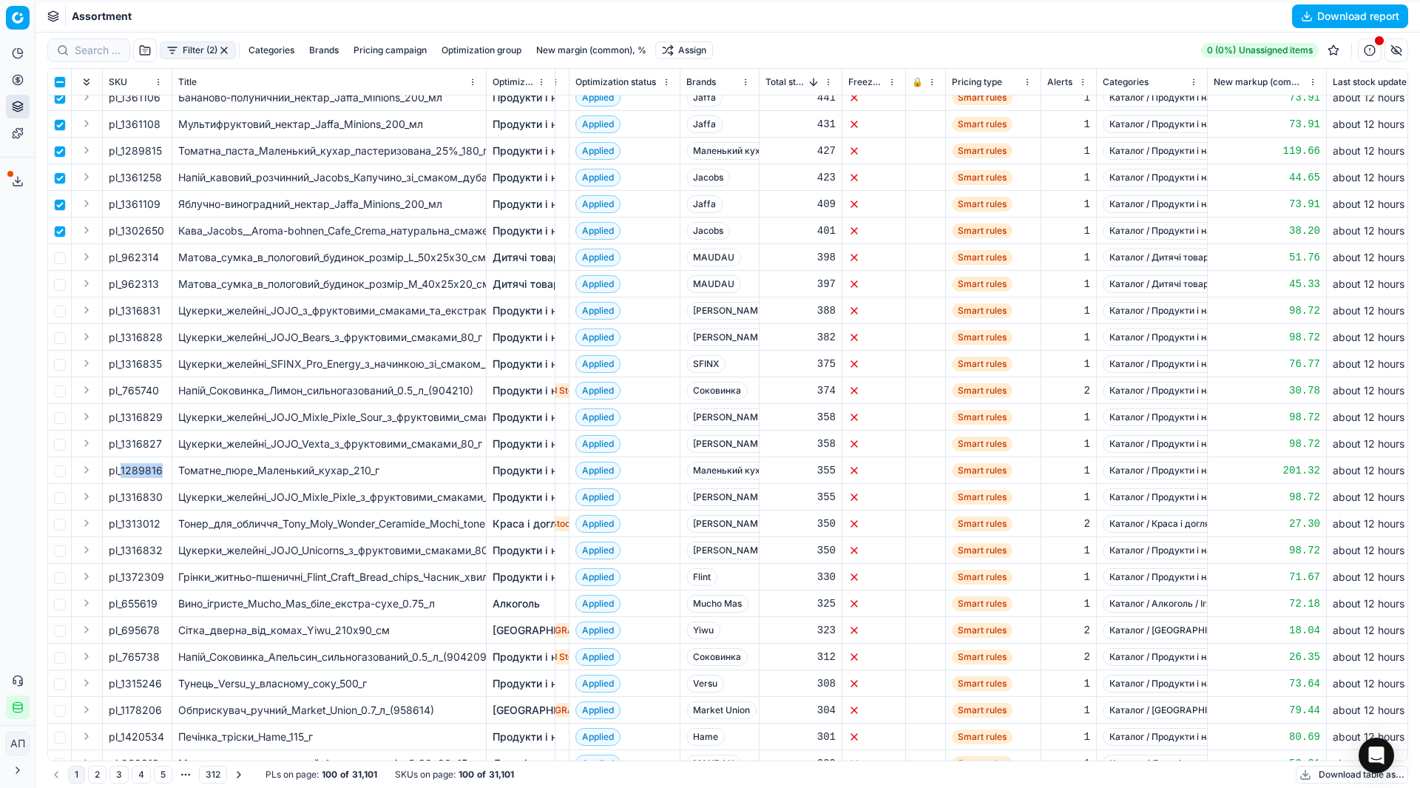
drag, startPoint x: 122, startPoint y: 470, endPoint x: 164, endPoint y: 474, distance: 41.7
click at [164, 474] on div "pl_1289816" at bounding box center [137, 470] width 57 height 15
click at [62, 468] on input "checkbox" at bounding box center [60, 471] width 12 height 12
checkbox input "true"
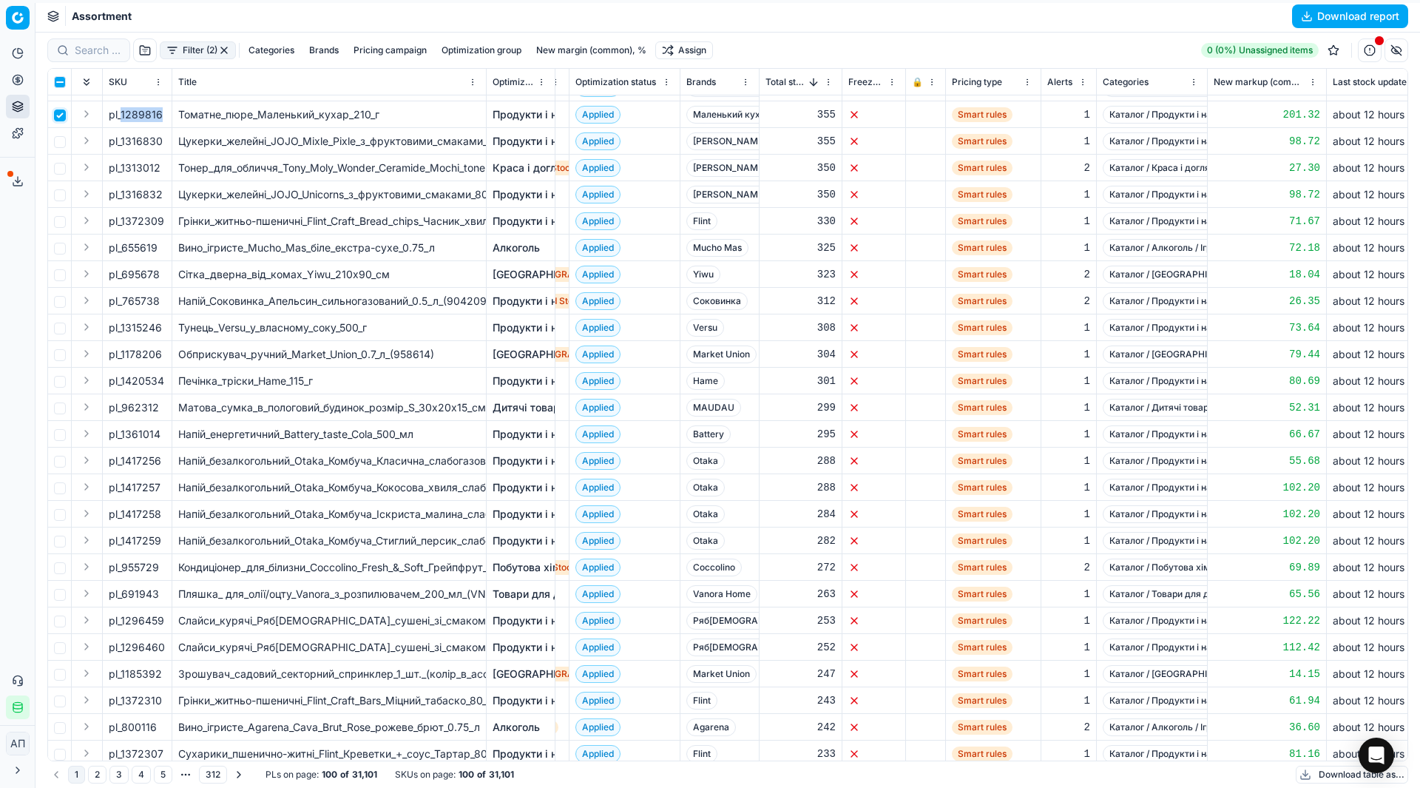
scroll to position [1469, 1130]
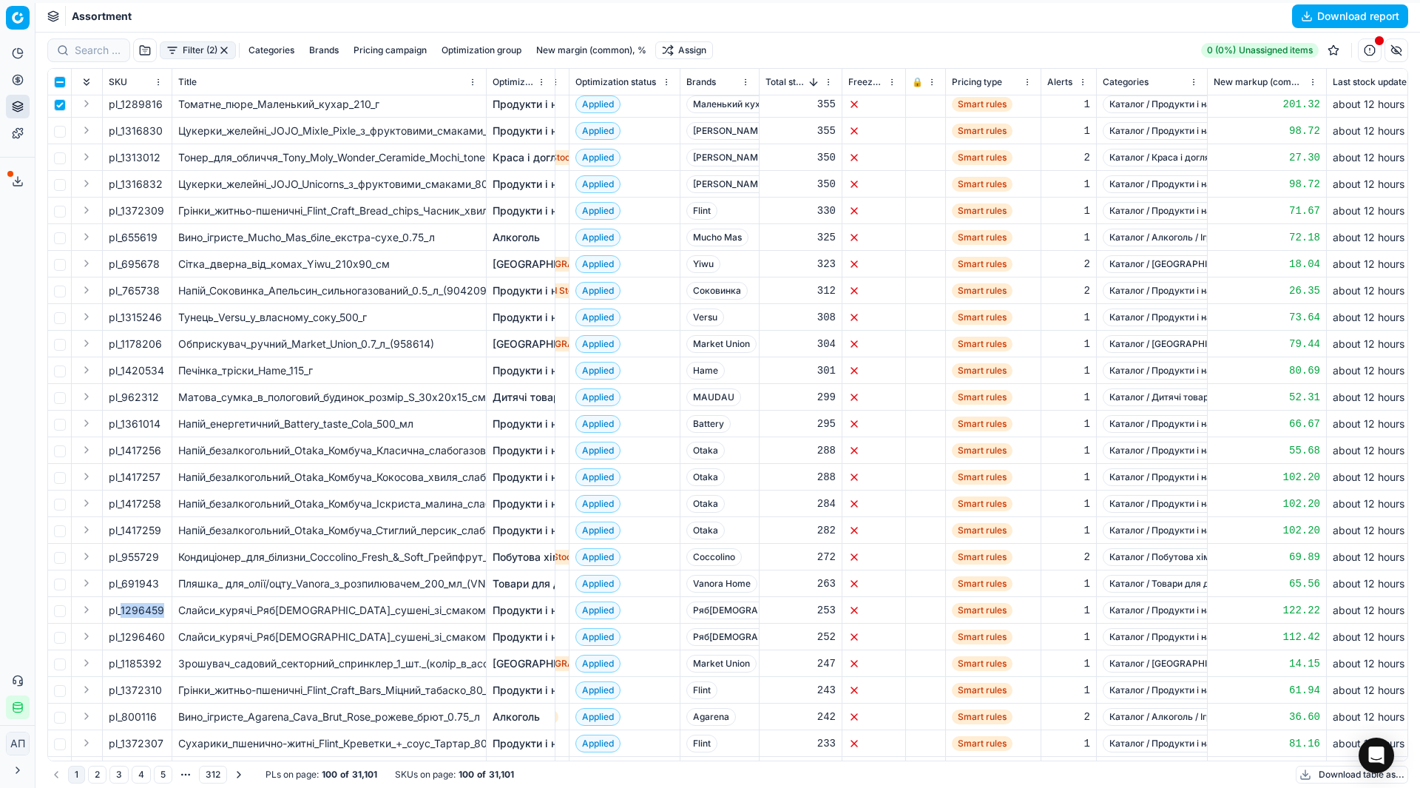
drag, startPoint x: 121, startPoint y: 610, endPoint x: 161, endPoint y: 610, distance: 40.0
click at [161, 610] on div "pl_1296459" at bounding box center [137, 610] width 57 height 15
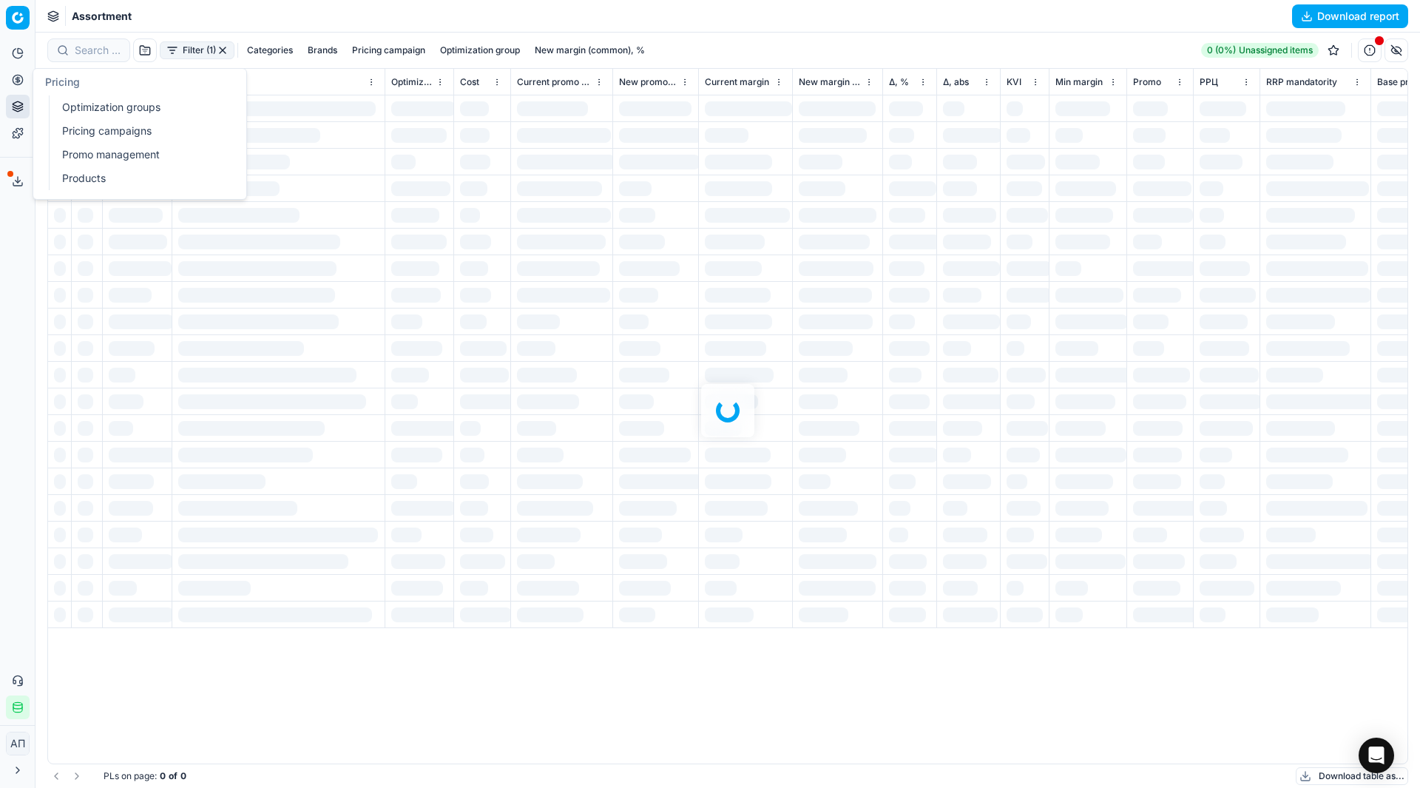
click at [60, 132] on link "Pricing campaigns" at bounding box center [142, 131] width 172 height 21
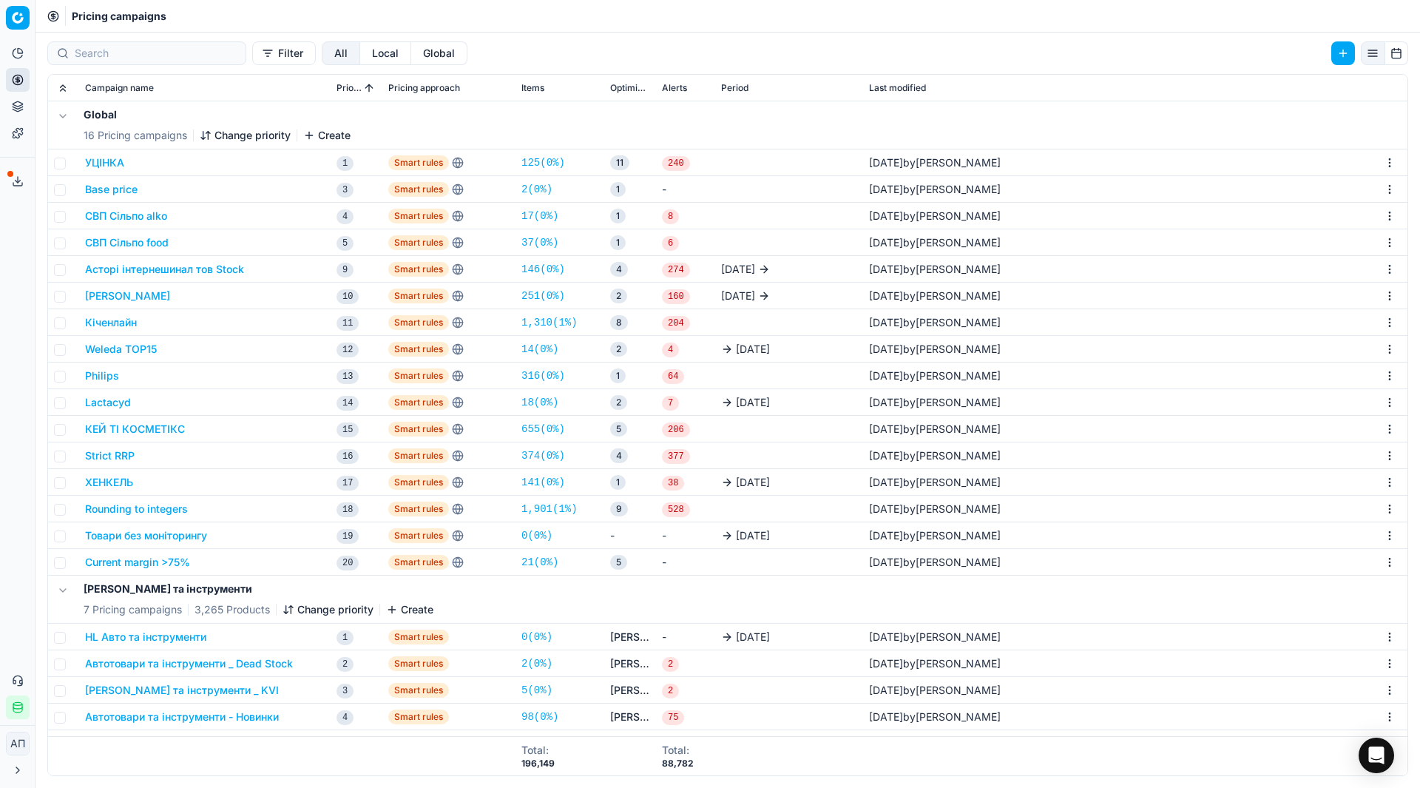
click at [536, 566] on link "21 ( 0% )" at bounding box center [540, 562] width 37 height 15
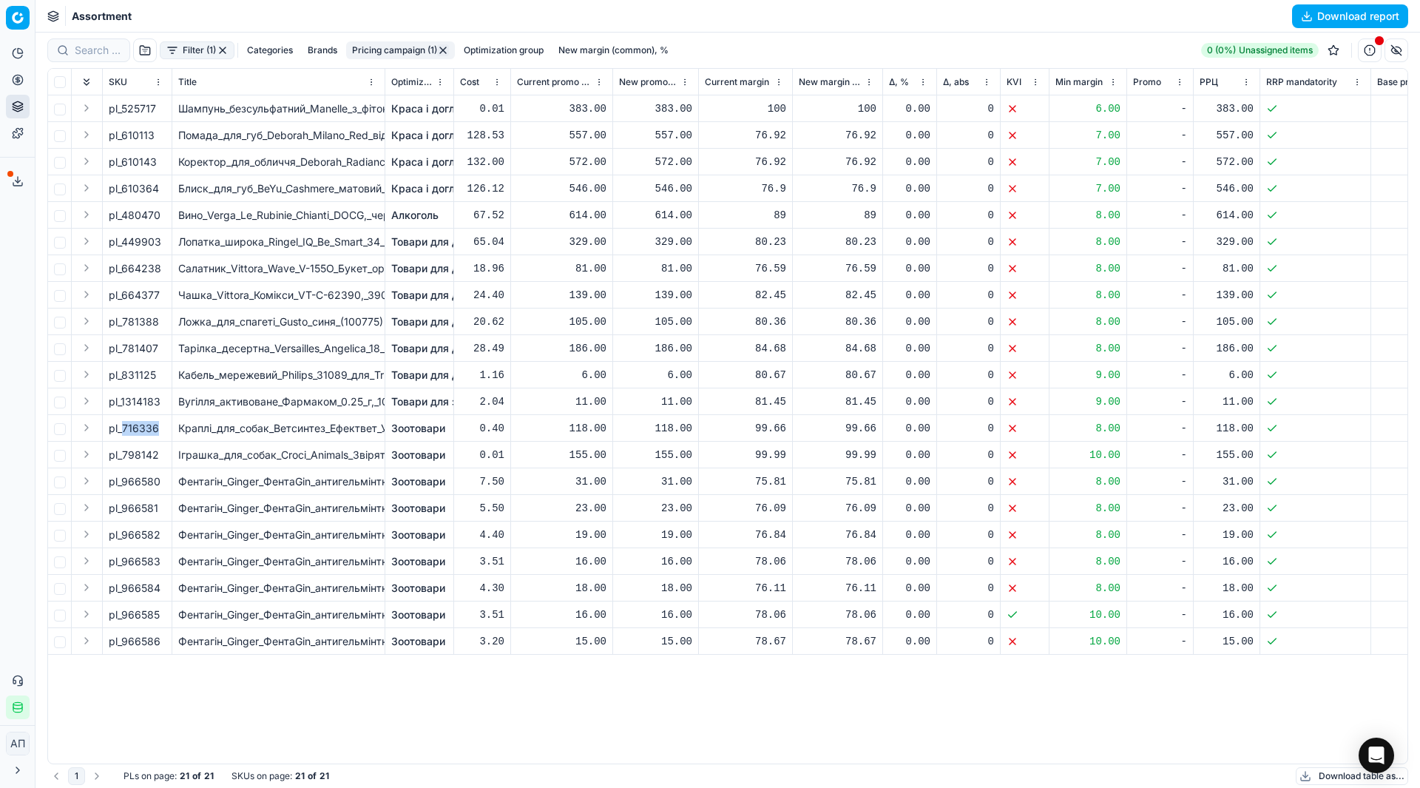
drag, startPoint x: 121, startPoint y: 426, endPoint x: 161, endPoint y: 433, distance: 41.2
click at [161, 433] on div "pl_716336" at bounding box center [137, 428] width 57 height 15
copy div "716336"
